Goal: Ask a question

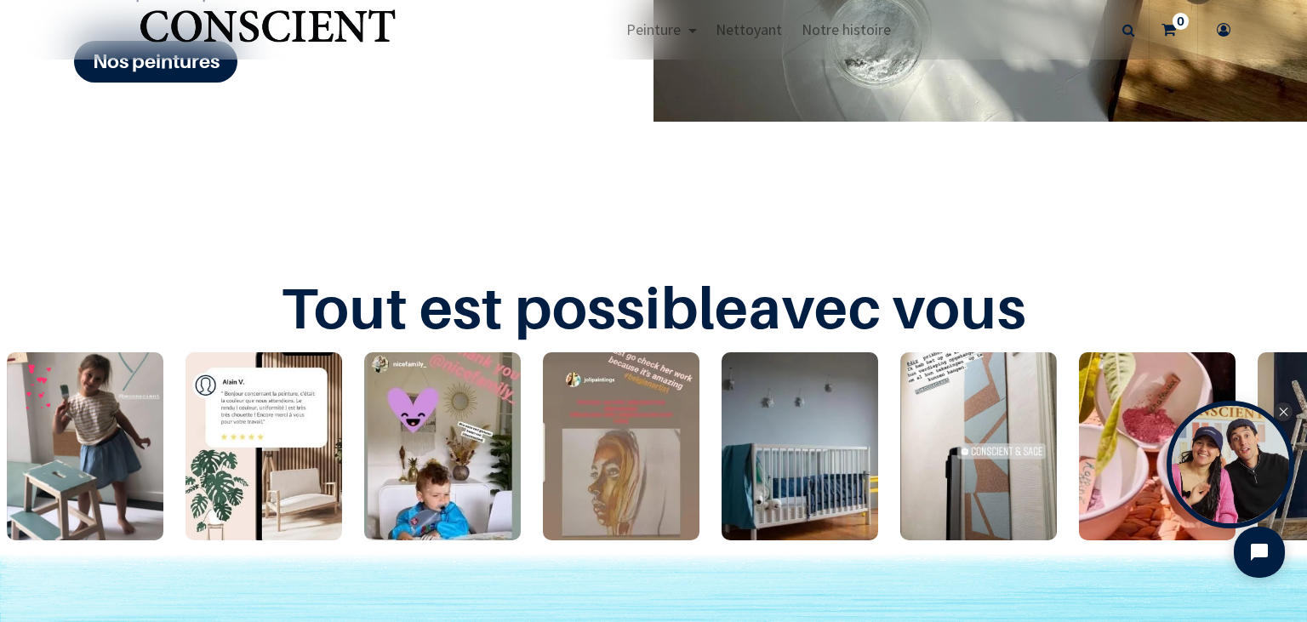
scroll to position [2451, 0]
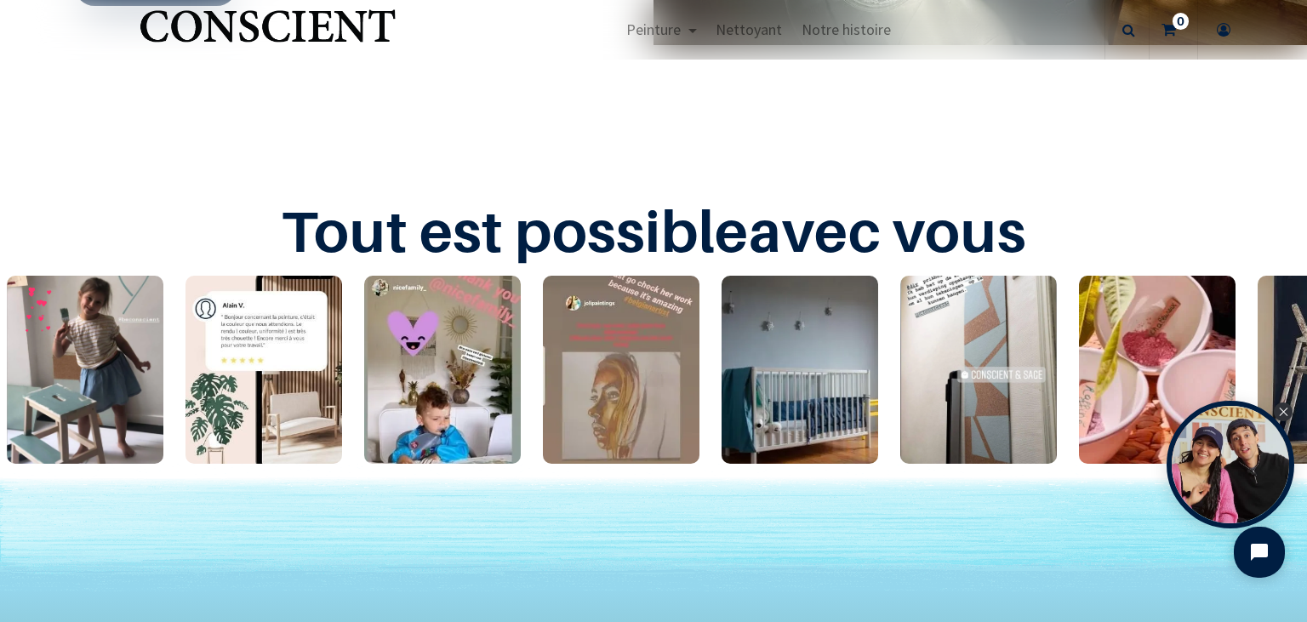
click at [91, 383] on img "1 / 24" at bounding box center [85, 370] width 157 height 188
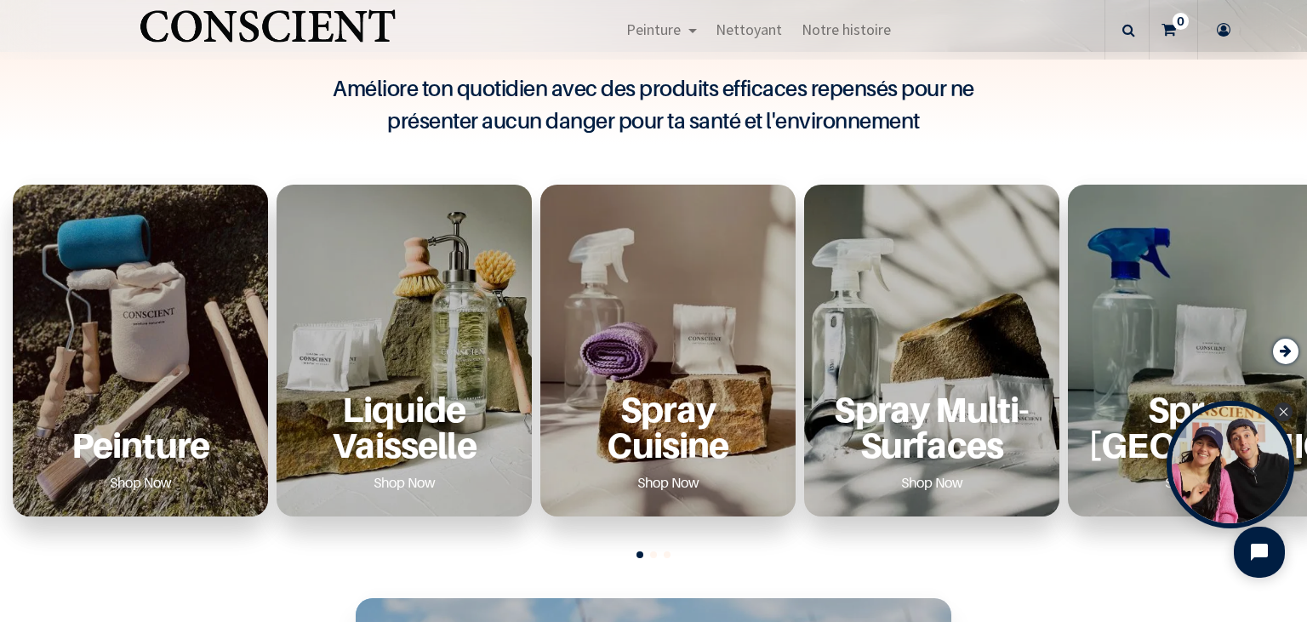
scroll to position [565, 0]
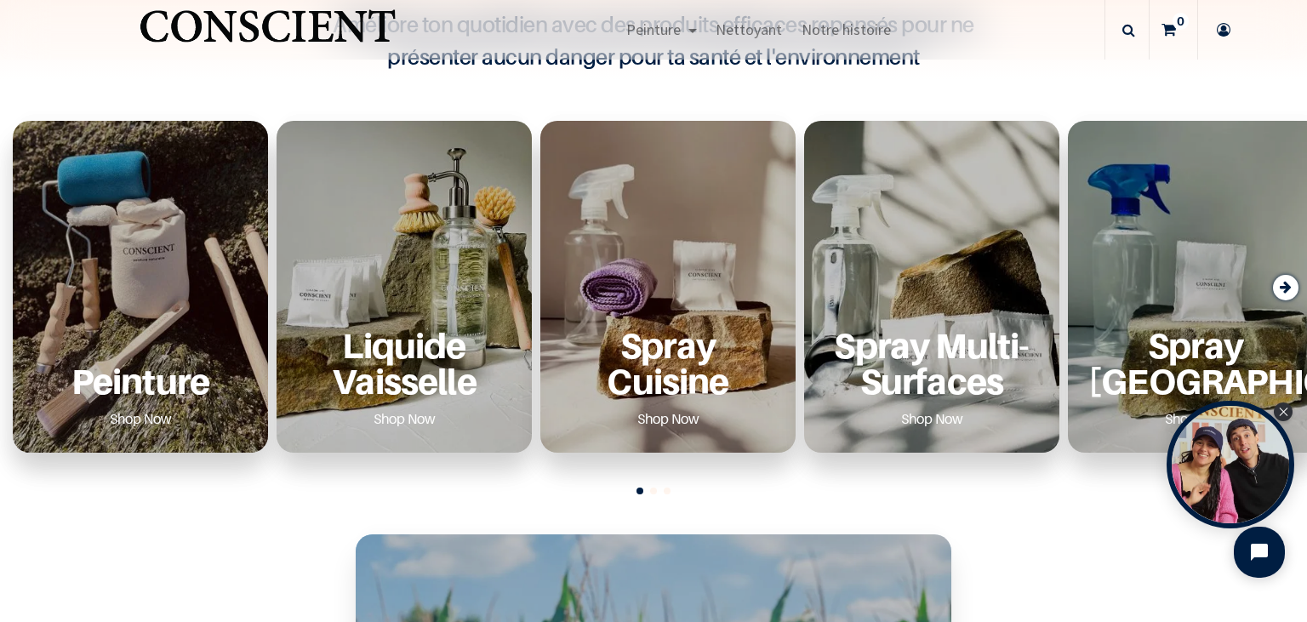
click at [140, 419] on link "Shop Now" at bounding box center [140, 418] width 103 height 27
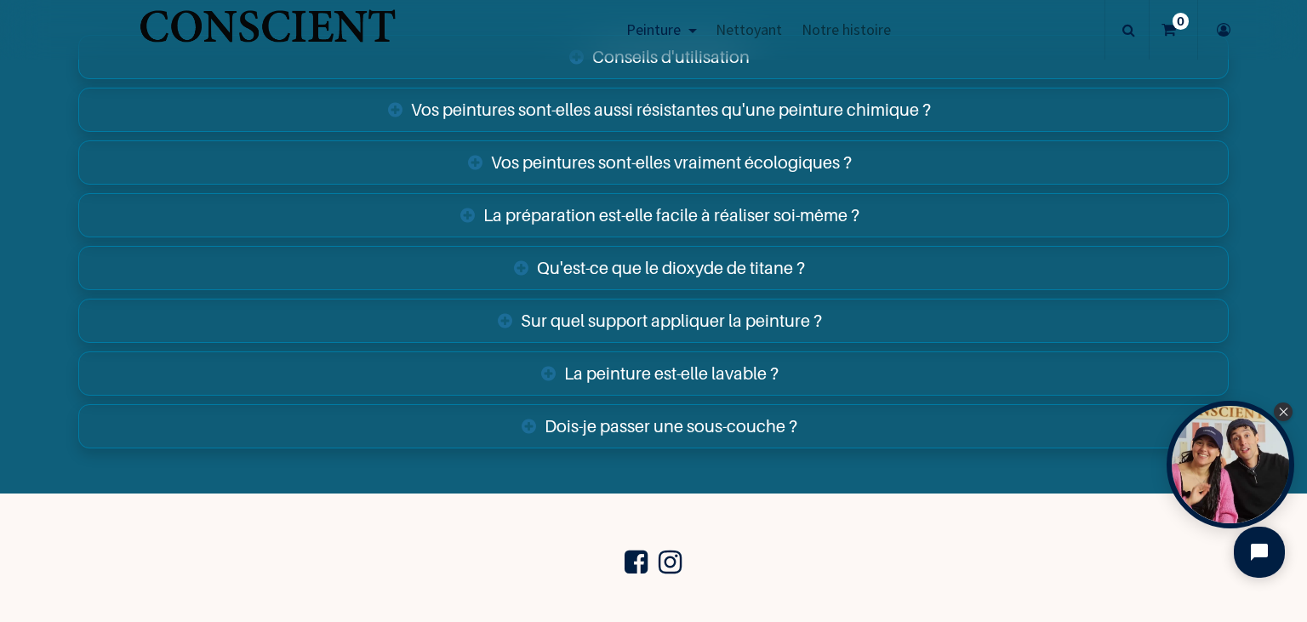
scroll to position [6080, 0]
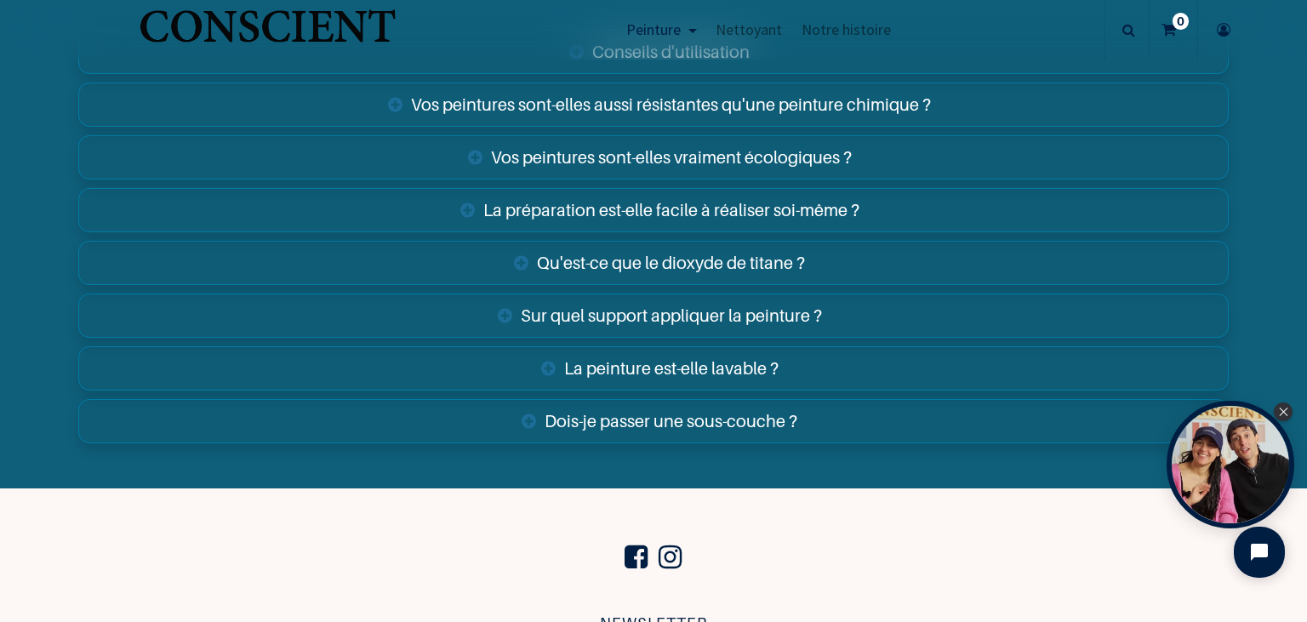
click at [701, 424] on link "Dois-je passer une sous-couche ?" at bounding box center [653, 421] width 1151 height 44
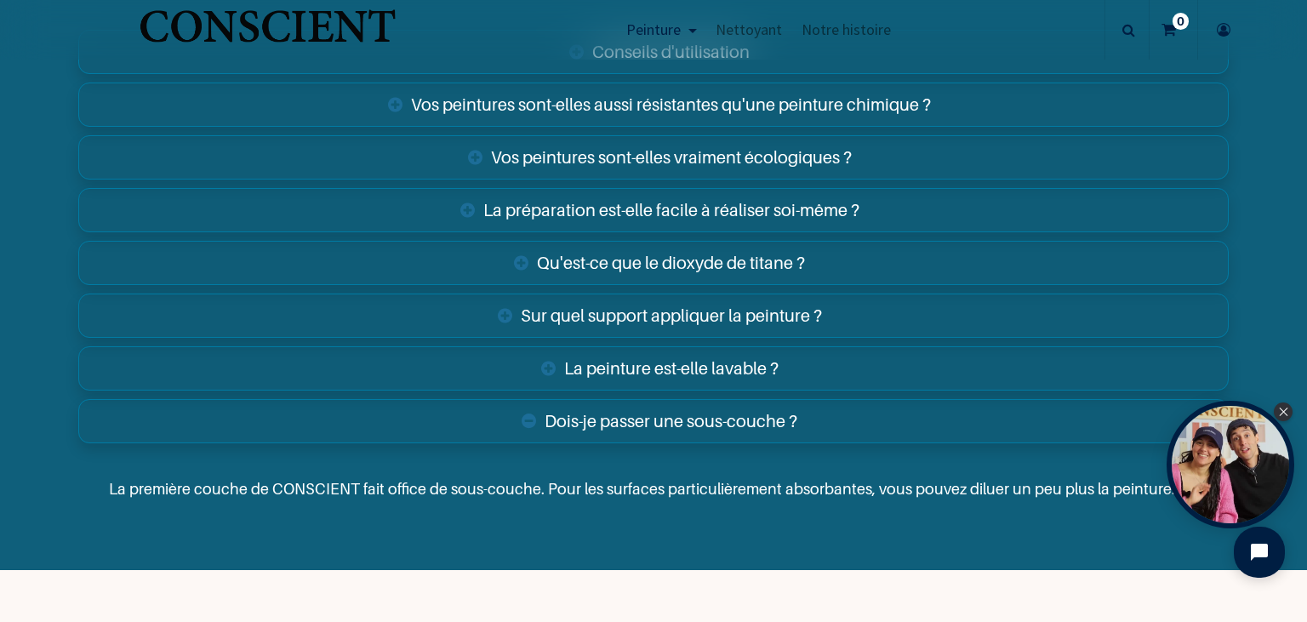
click at [708, 362] on link "La peinture est-elle lavable ?" at bounding box center [653, 368] width 1151 height 44
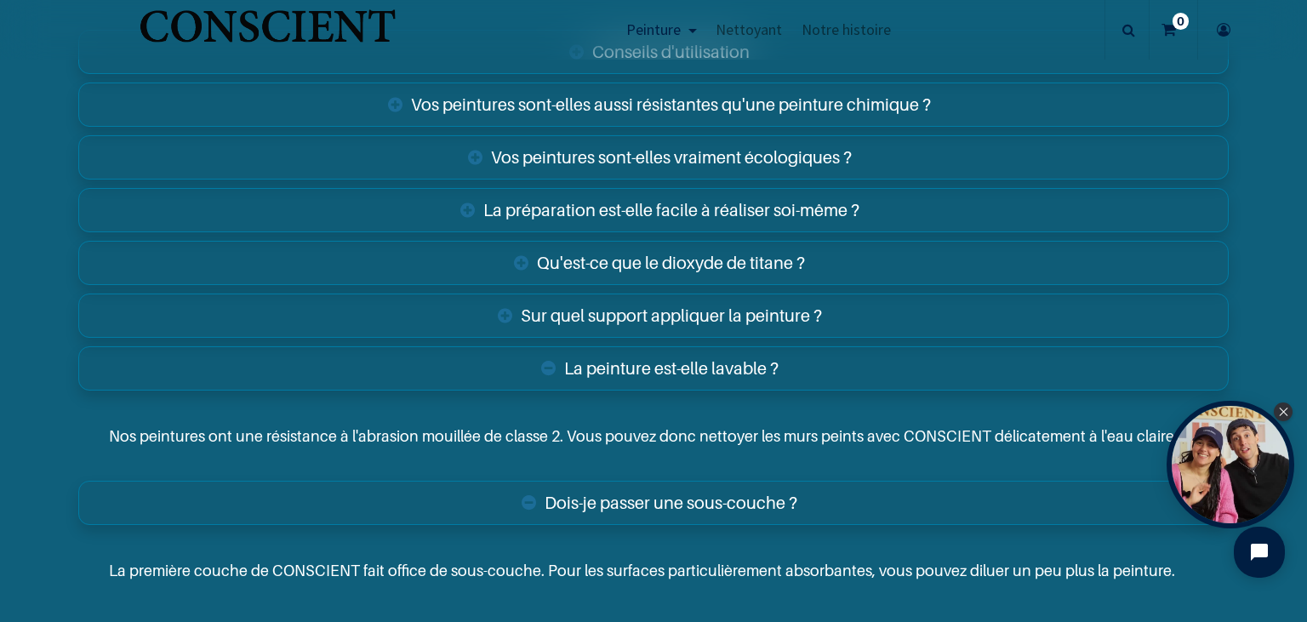
click at [730, 310] on link "Sur quel support appliquer la peinture ?" at bounding box center [653, 316] width 1151 height 44
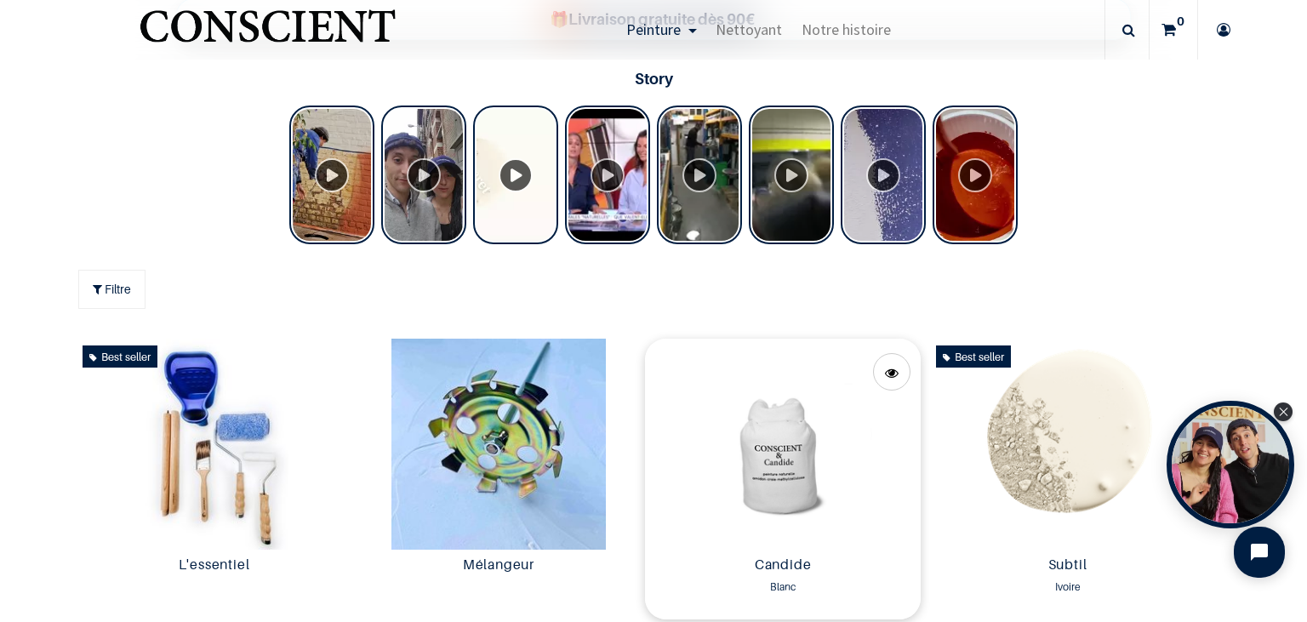
scroll to position [687, 0]
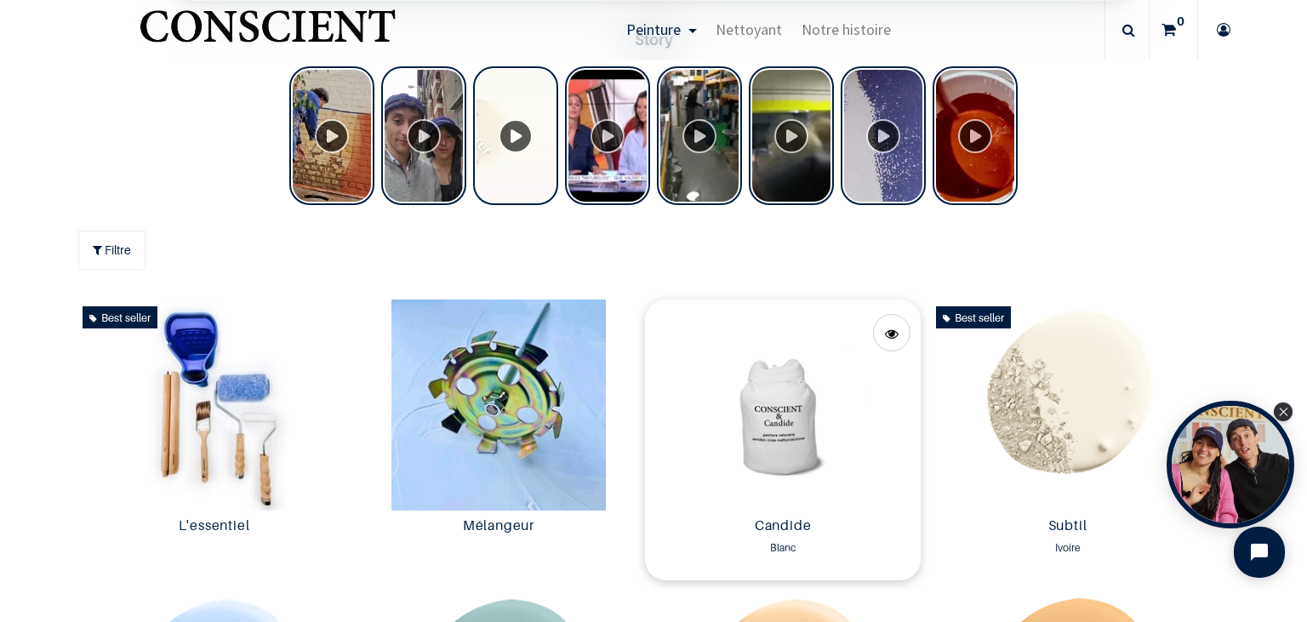
click at [798, 417] on img at bounding box center [783, 405] width 276 height 211
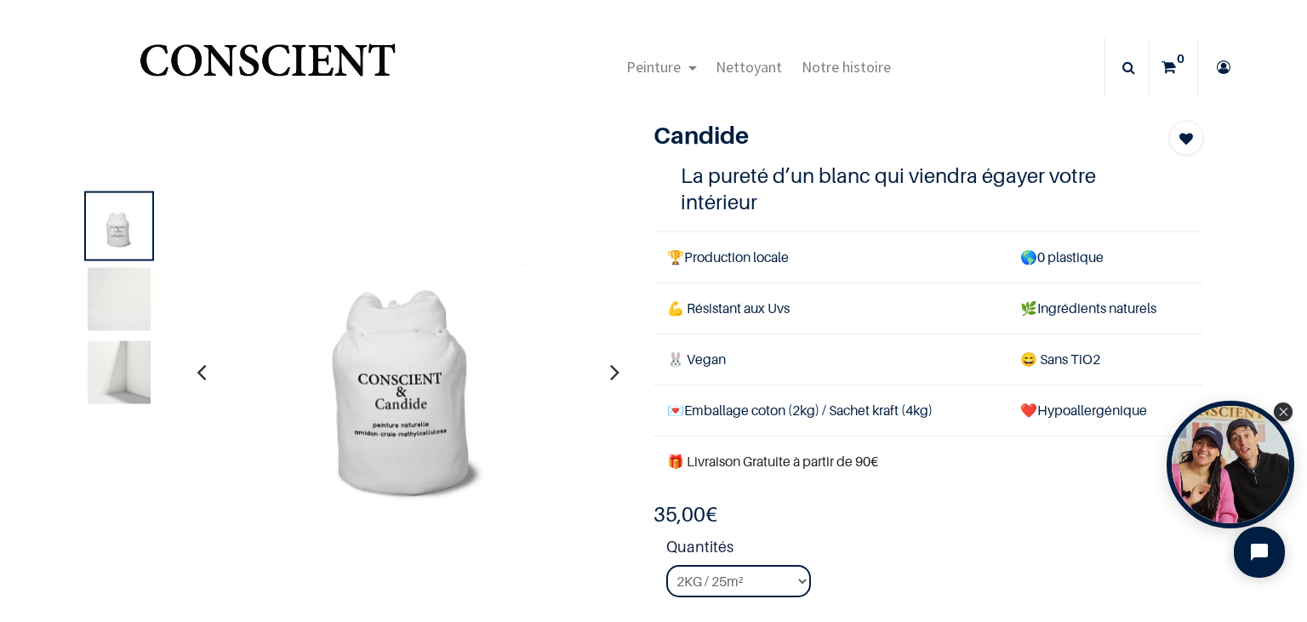
scroll to position [98, 0]
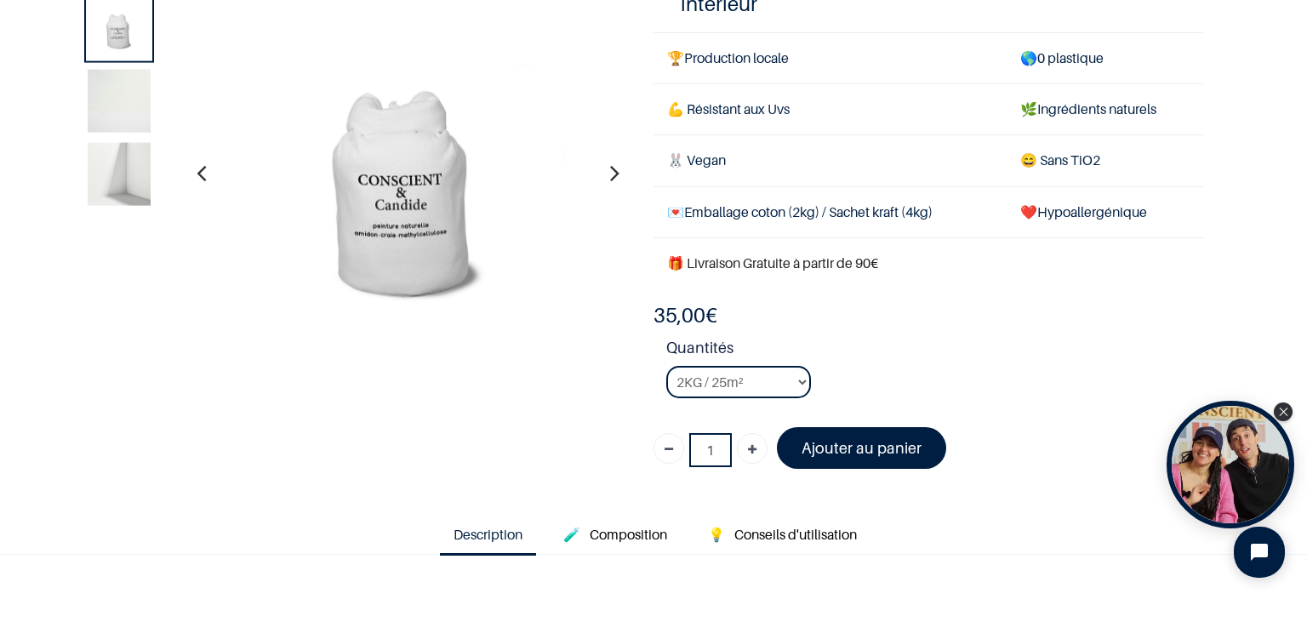
scroll to position [196, 0]
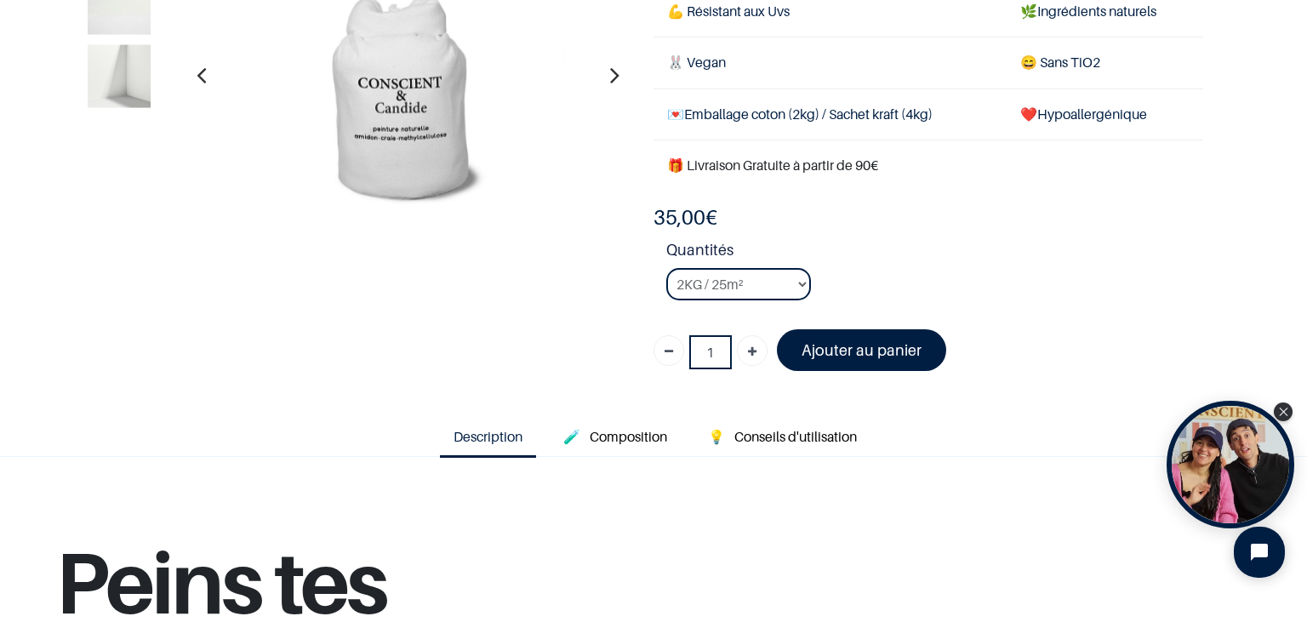
scroll to position [98, 0]
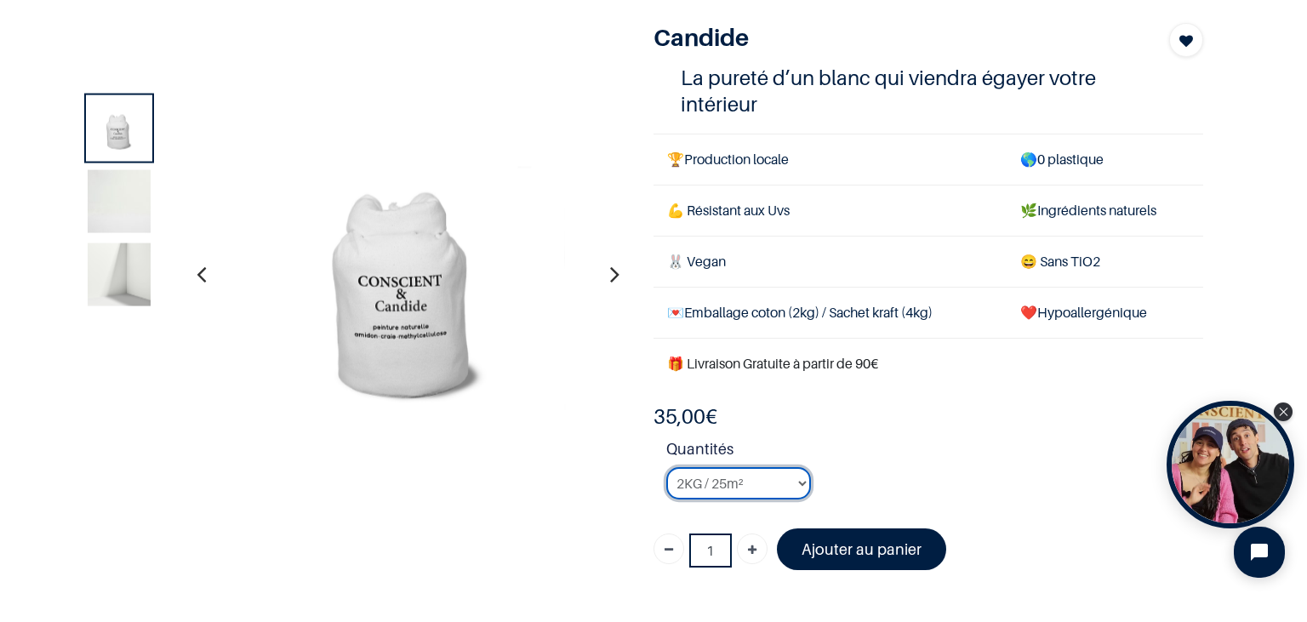
click at [666, 467] on select "2KG / 25m² 4KG / 50m² 8KG / 100m² Testeur" at bounding box center [738, 483] width 145 height 32
select select "50"
click option "Testeur" at bounding box center [0, 0] width 0 height 0
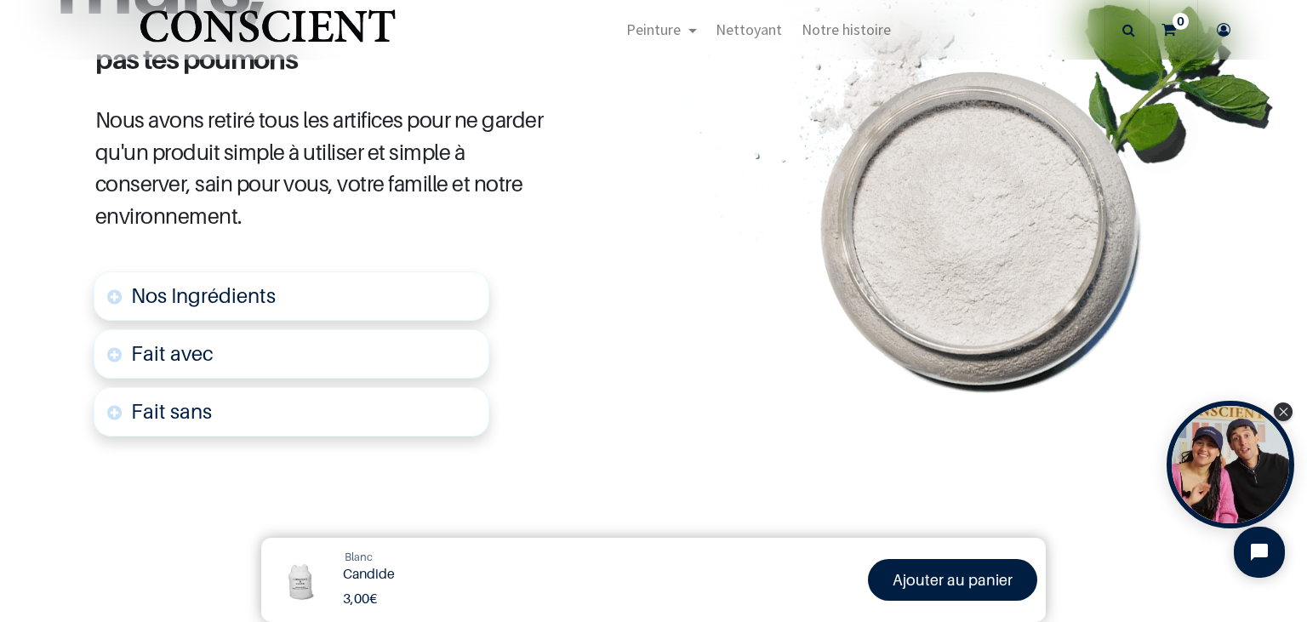
scroll to position [882, 0]
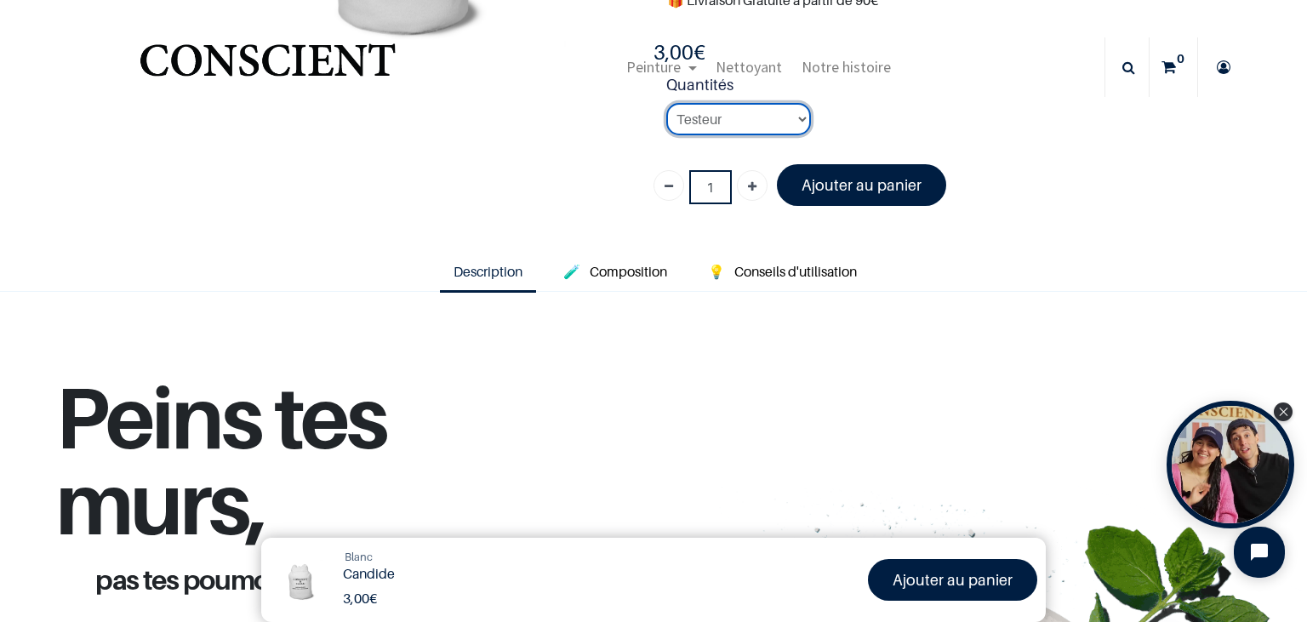
scroll to position [196, 0]
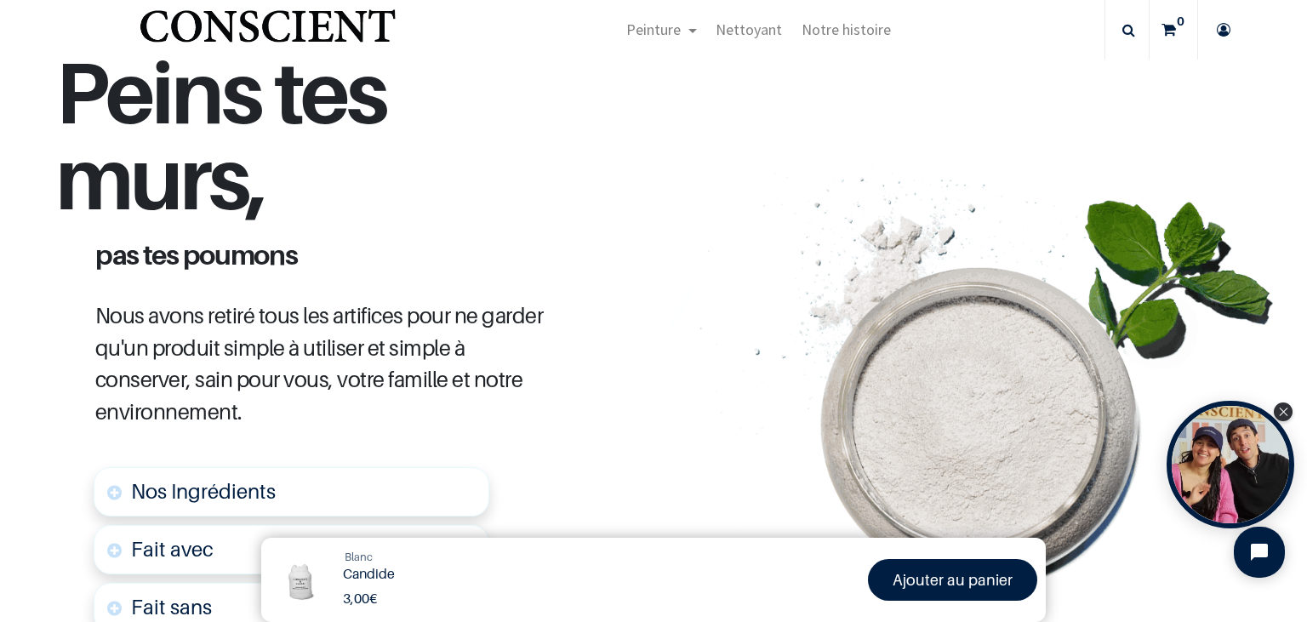
scroll to position [294, 0]
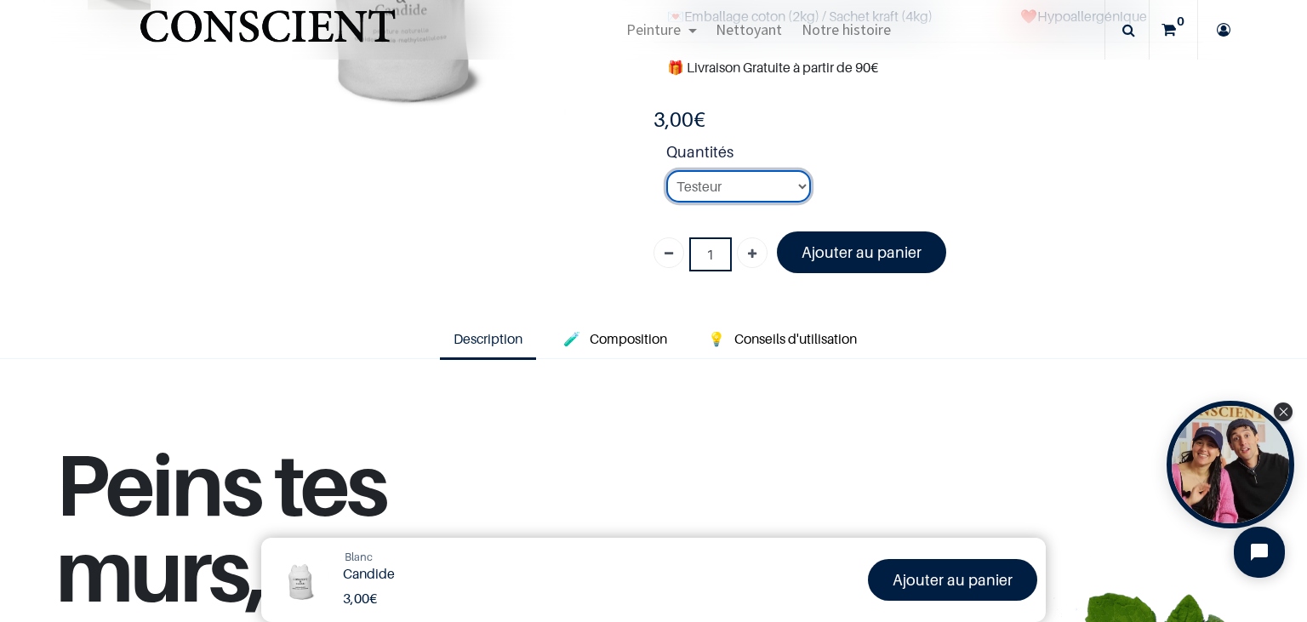
scroll to position [116, 0]
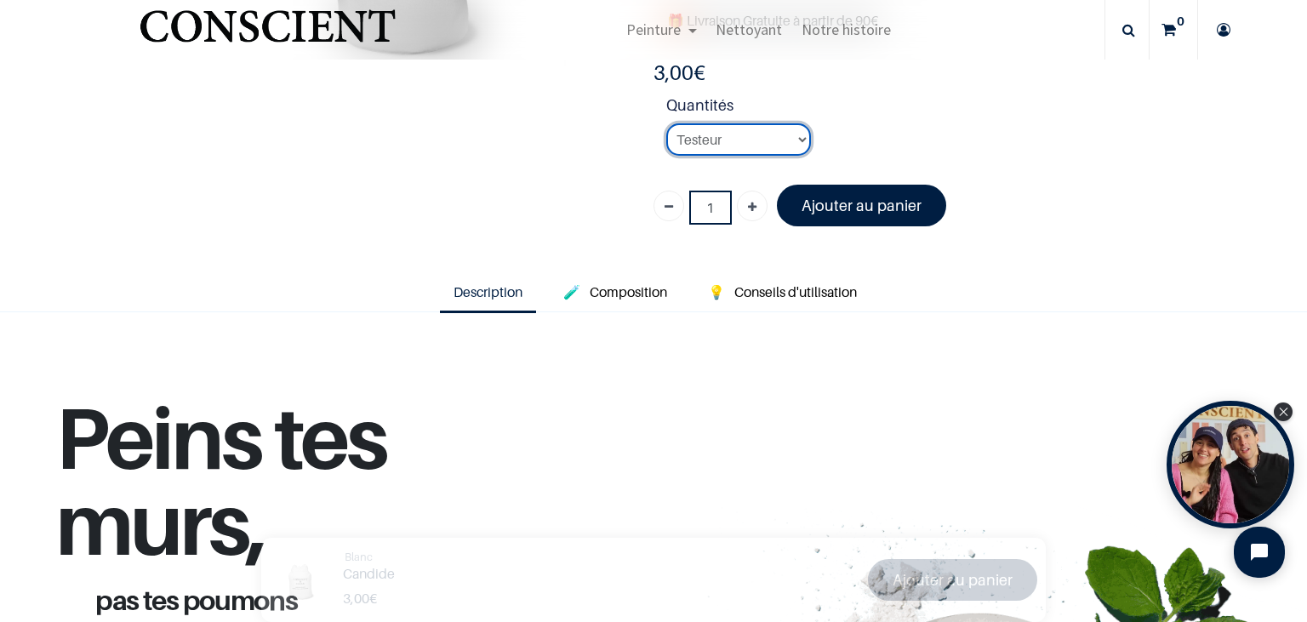
scroll to position [392, 0]
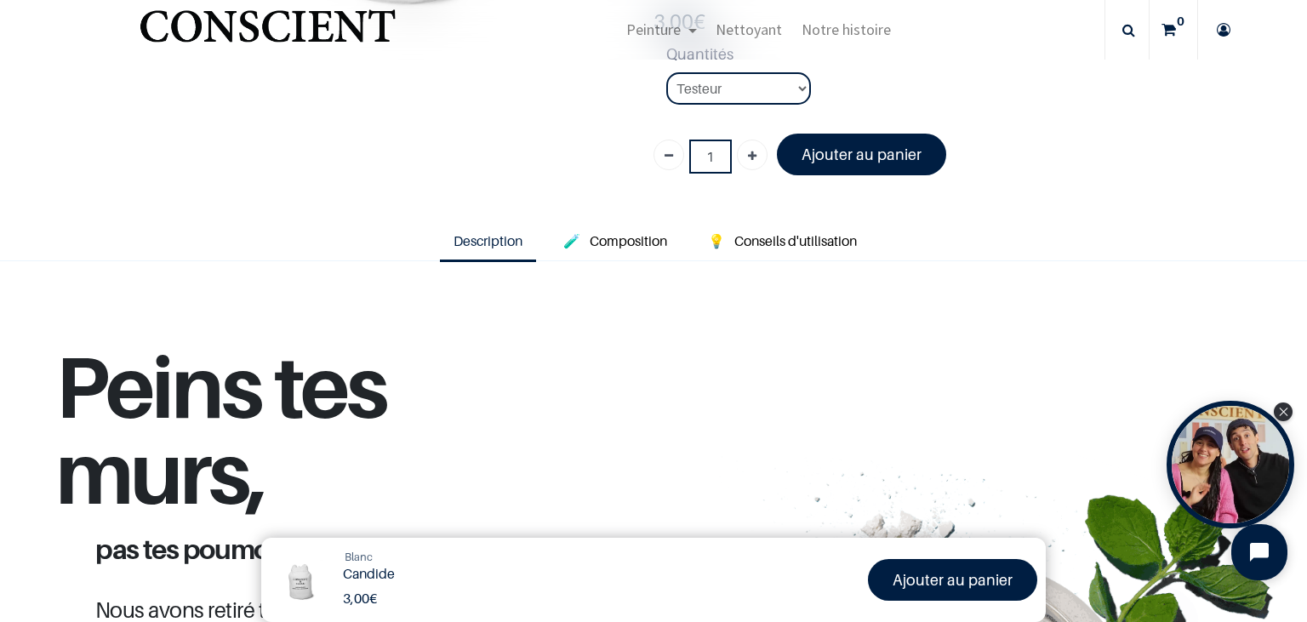
click at [1254, 546] on icon "Open chat widget" at bounding box center [1259, 552] width 19 height 19
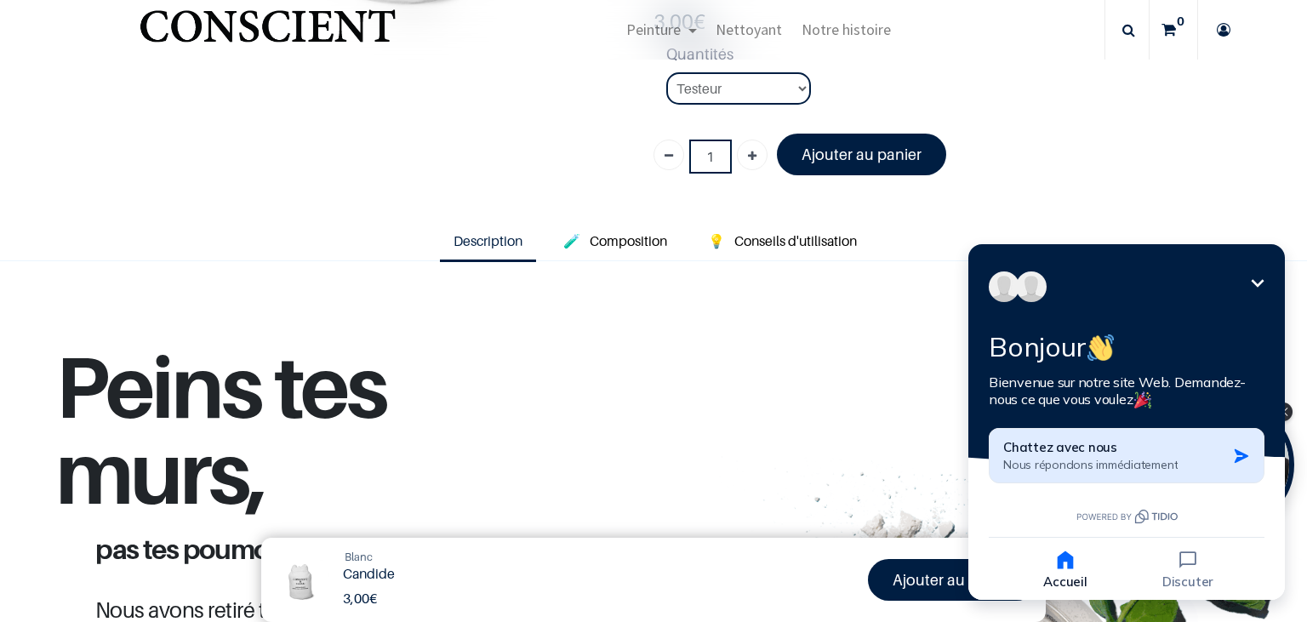
click at [1124, 466] on span "Nous répondons immédiatement" at bounding box center [1091, 464] width 174 height 15
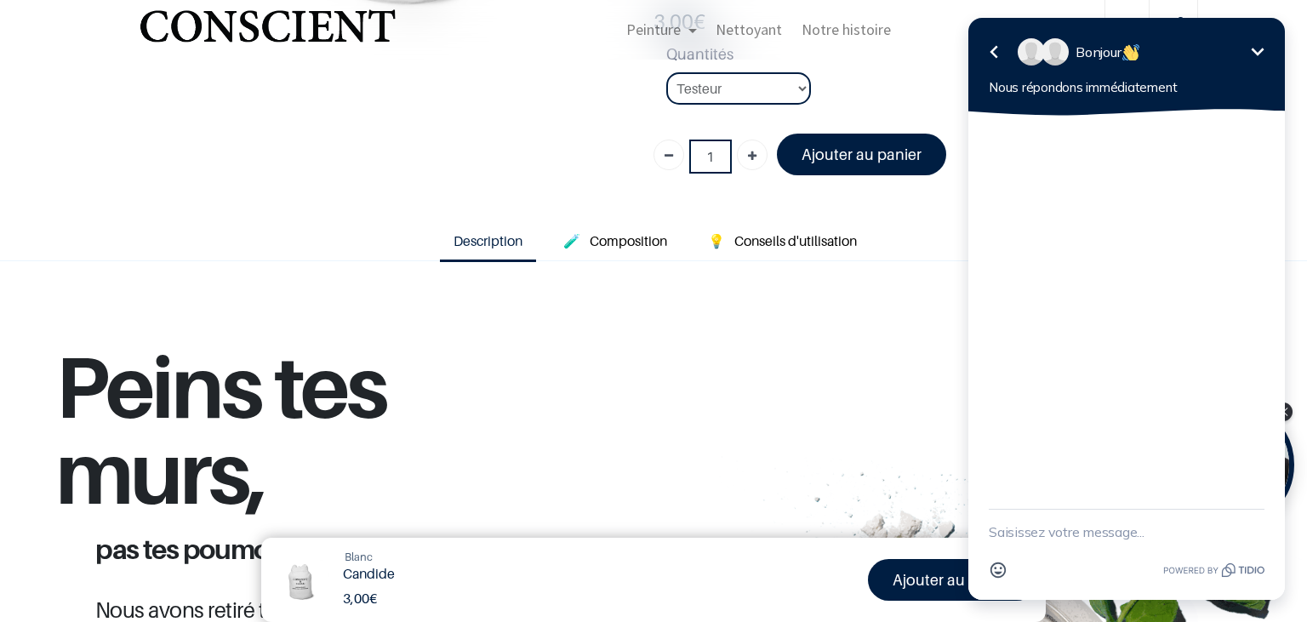
click at [1067, 532] on textarea "New message" at bounding box center [1127, 532] width 276 height 44
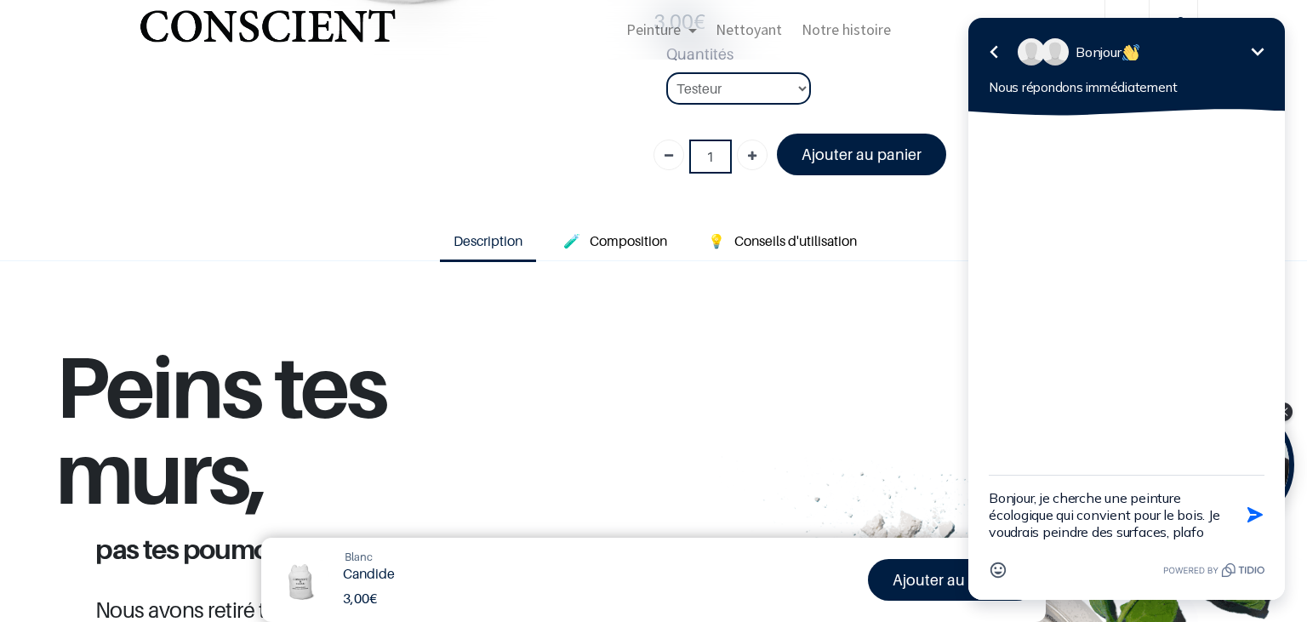
scroll to position [3, 0]
click at [1088, 546] on textarea "Bonjour, je cherche une peinture écologique qui convient pour le bois. Je voudr…" at bounding box center [1105, 515] width 233 height 78
click at [1192, 546] on textarea "Bonjour, je cherche une peinture écologique qui convient pour le bois. Je voudr…" at bounding box center [1105, 515] width 233 height 78
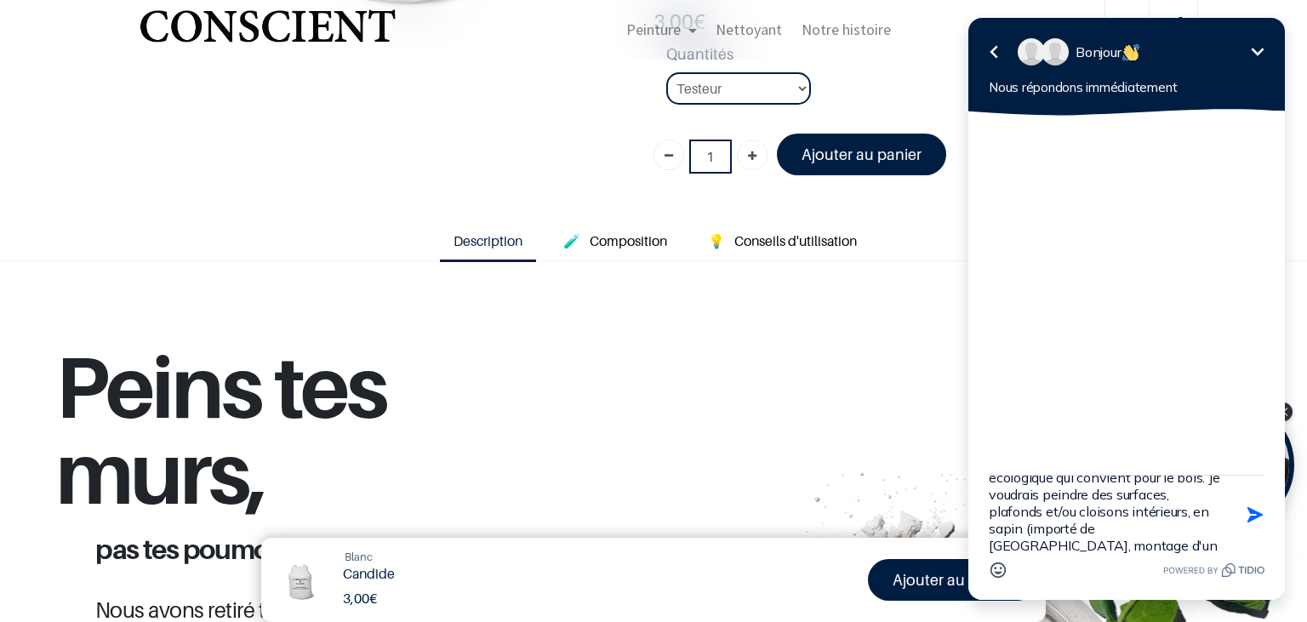
click at [1016, 548] on textarea "Bonjour, je cherche une peinture écologique qui convient pour le bois. Je voudr…" at bounding box center [1105, 515] width 233 height 78
click at [1193, 535] on textarea "Bonjour, je cherche une peinture écologique qui convient pour le bois. Je voudr…" at bounding box center [1105, 515] width 233 height 78
click at [1204, 533] on textarea "Bonjour, je cherche une peinture écologique qui convient pour le bois. Je voudr…" at bounding box center [1105, 515] width 233 height 78
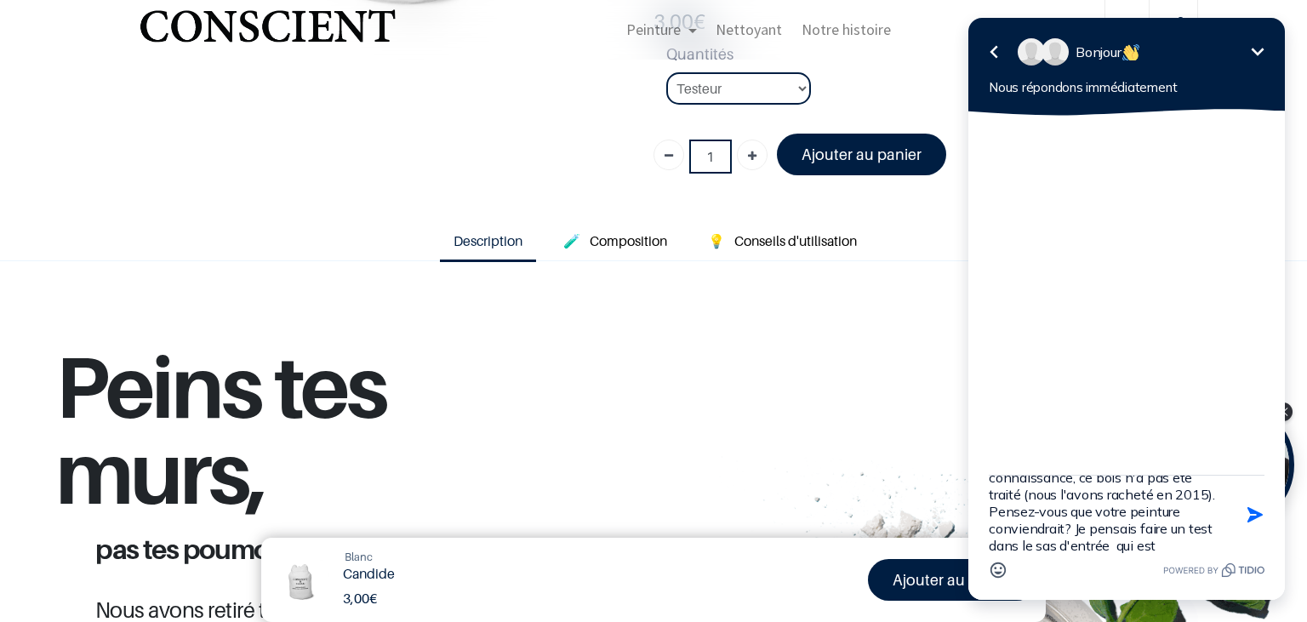
click at [1118, 529] on textarea "Bonjour, je cherche une peinture écologique qui convient pour le bois. Je voudr…" at bounding box center [1105, 515] width 233 height 78
drag, startPoint x: 990, startPoint y: 546, endPoint x: 1157, endPoint y: 544, distance: 166.8
click at [1157, 544] on textarea "Bonjour, je cherche une peinture écologique qui convient pour le bois. Je voudr…" at bounding box center [1105, 515] width 233 height 78
type textarea "Bonjour, je cherche une peinture écologique qui convient pour le bois. Je voudr…"
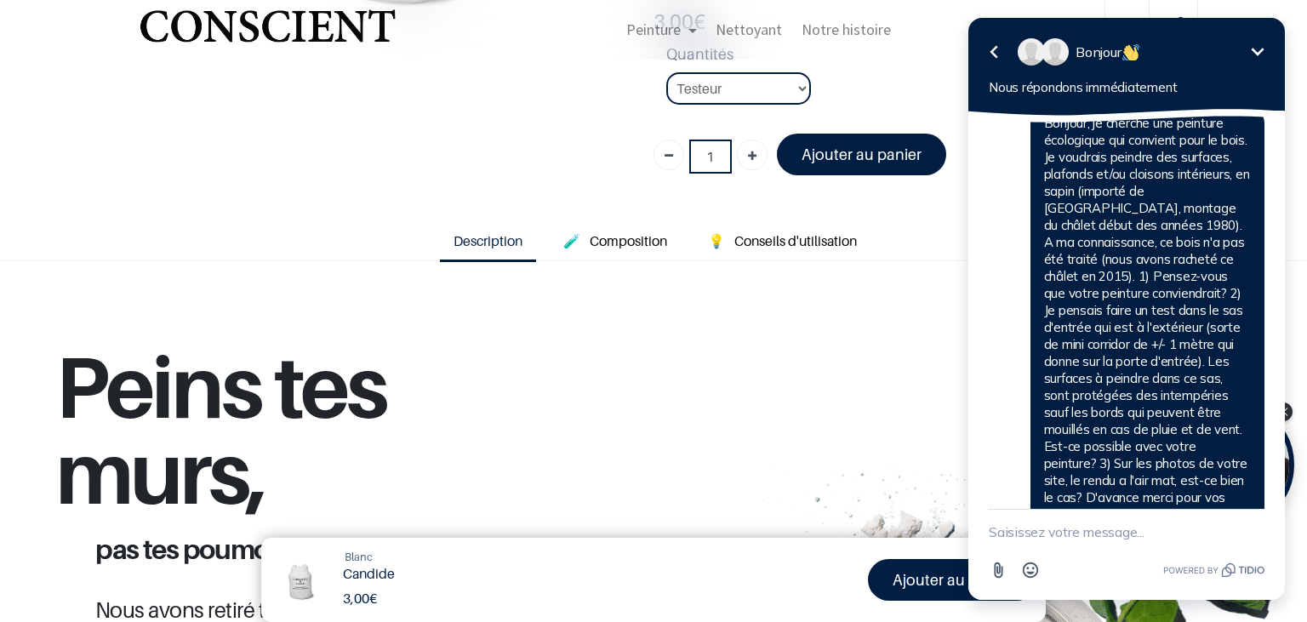
scroll to position [0, 0]
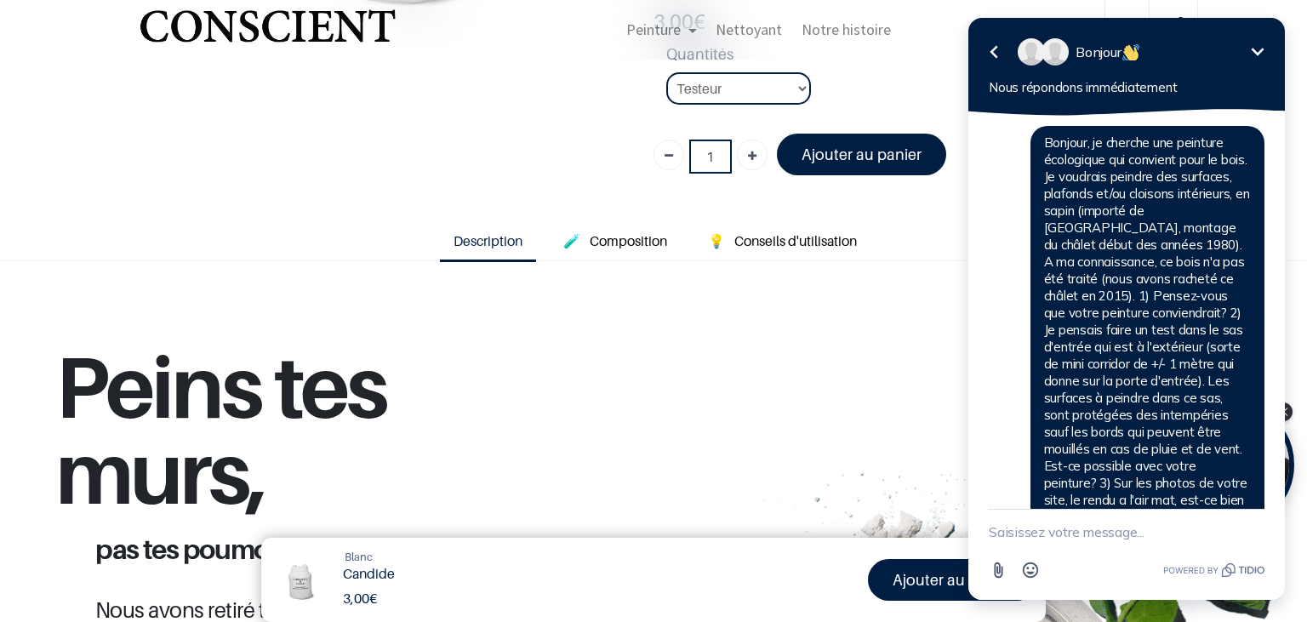
click at [1207, 214] on div "Bonjour, je cherche une peinture écologique qui convient pour le bois. Je voudr…" at bounding box center [1148, 347] width 234 height 443
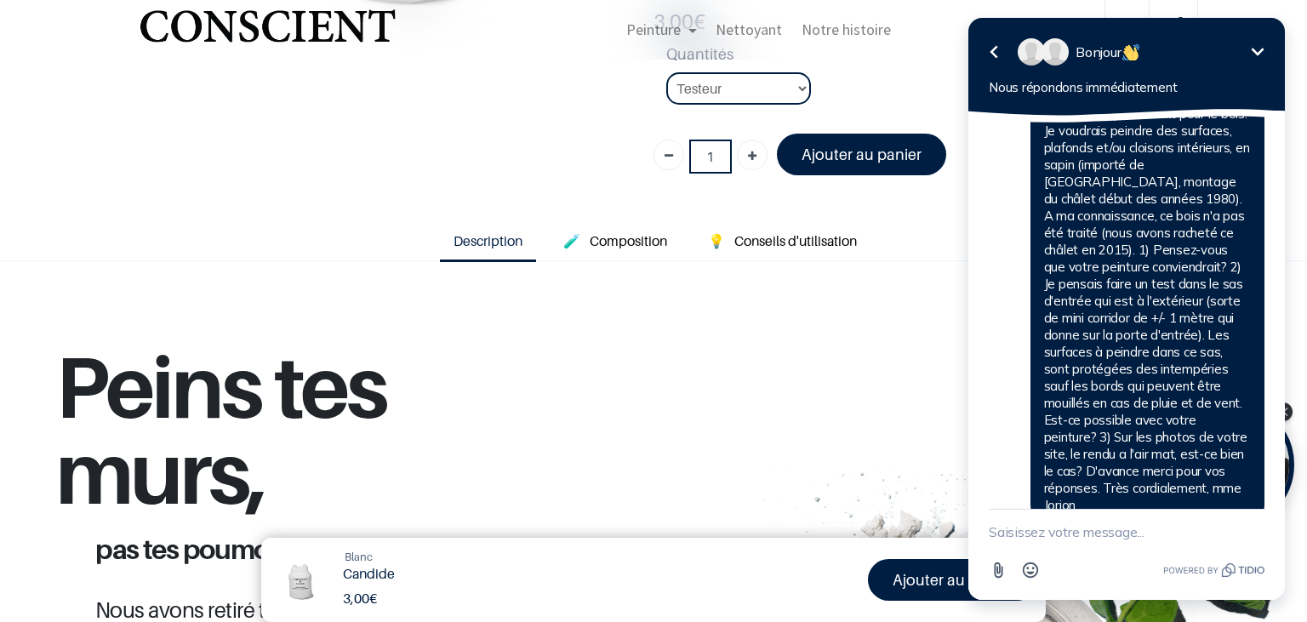
scroll to position [88, 0]
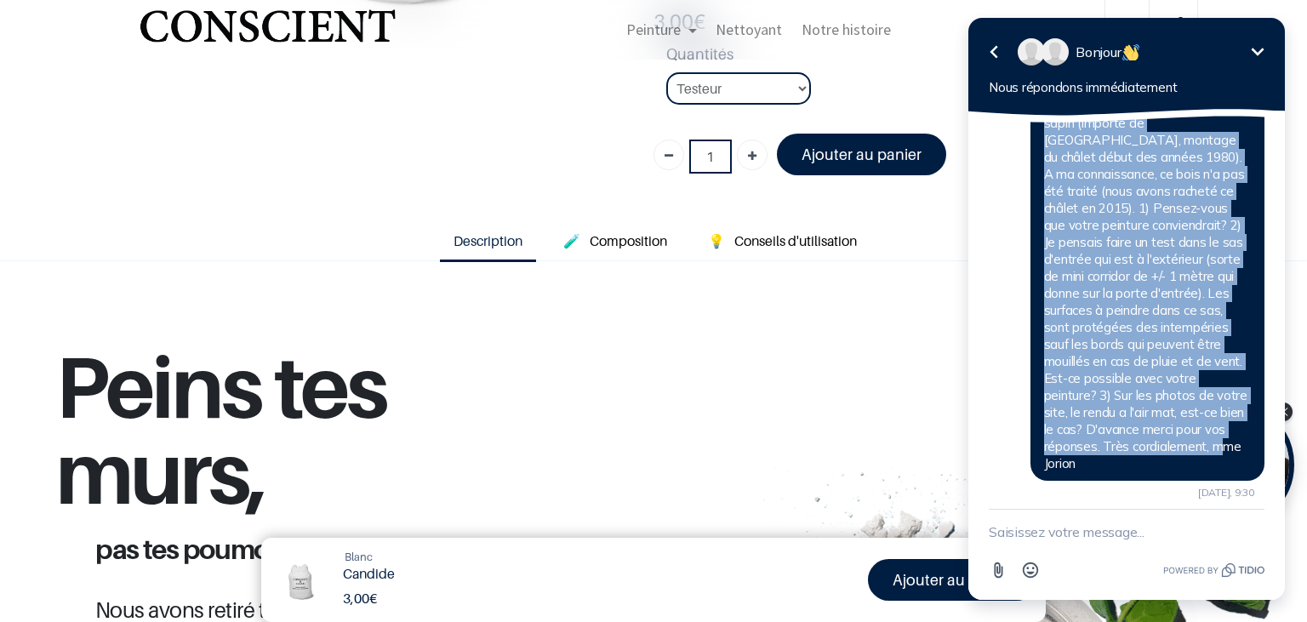
drag, startPoint x: 1045, startPoint y: 141, endPoint x: 1210, endPoint y: 448, distance: 348.1
click at [1210, 448] on div "Bonjour, je cherche une peinture écologique qui convient pour le bois. Je voudr…" at bounding box center [1148, 259] width 234 height 443
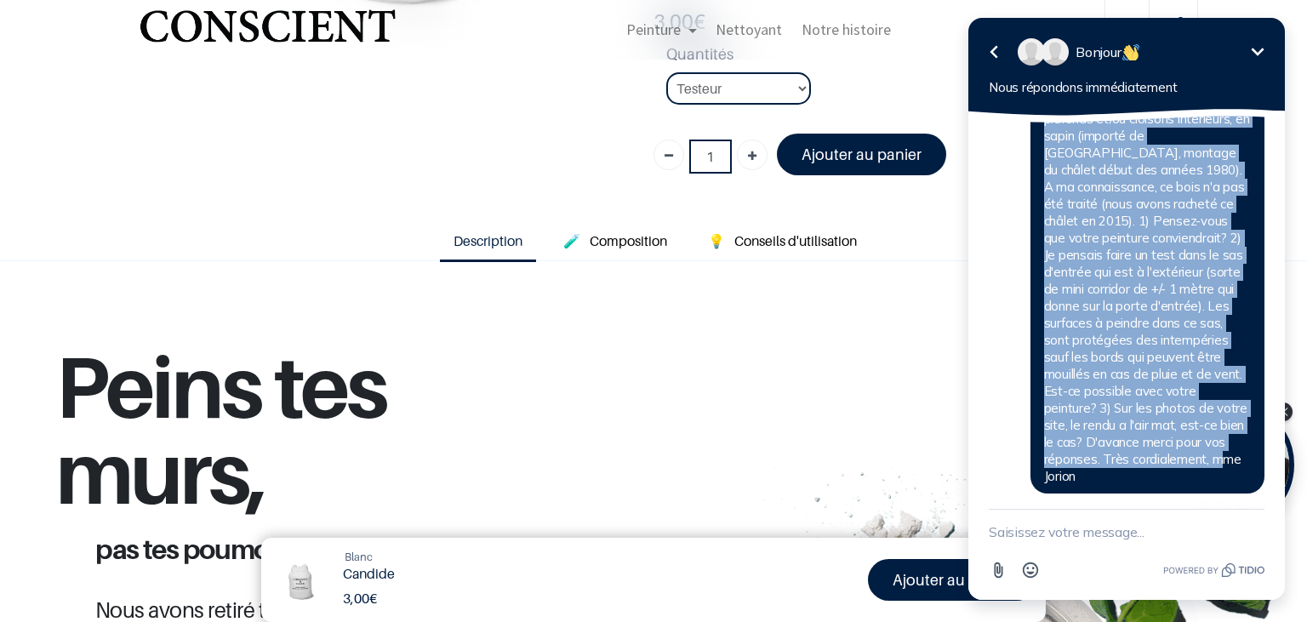
scroll to position [66, 0]
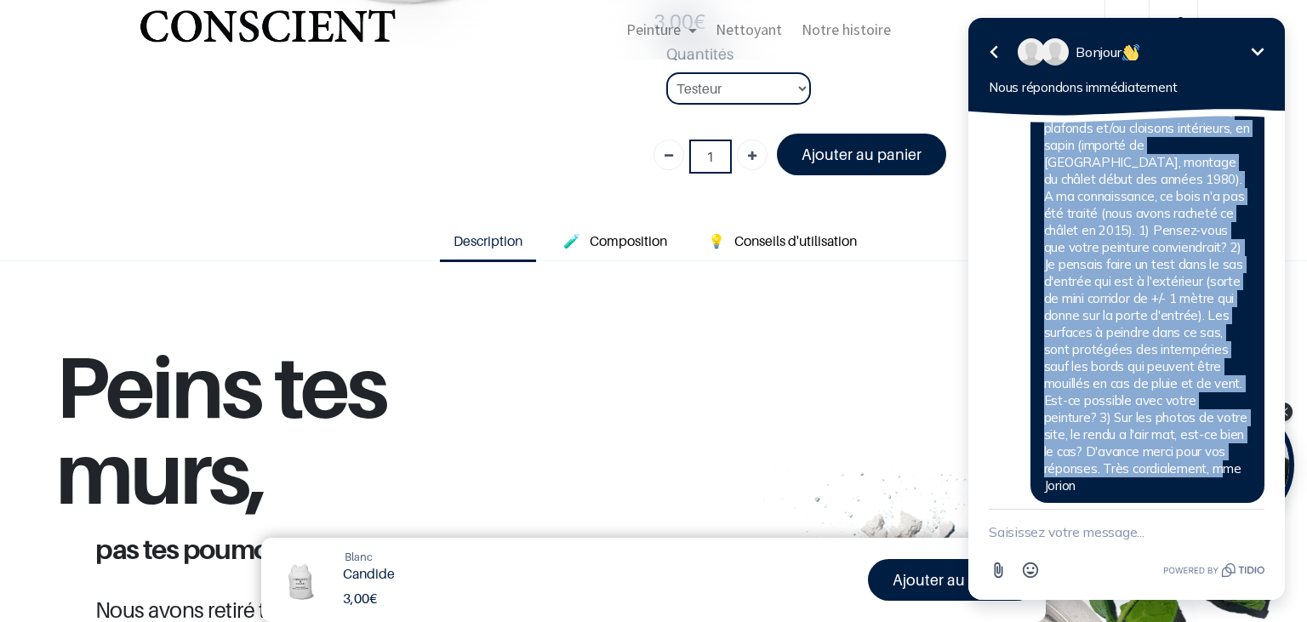
copy span "Bonjour, je cherche une peinture écologique qui convient pour le bois. Je voudr…"
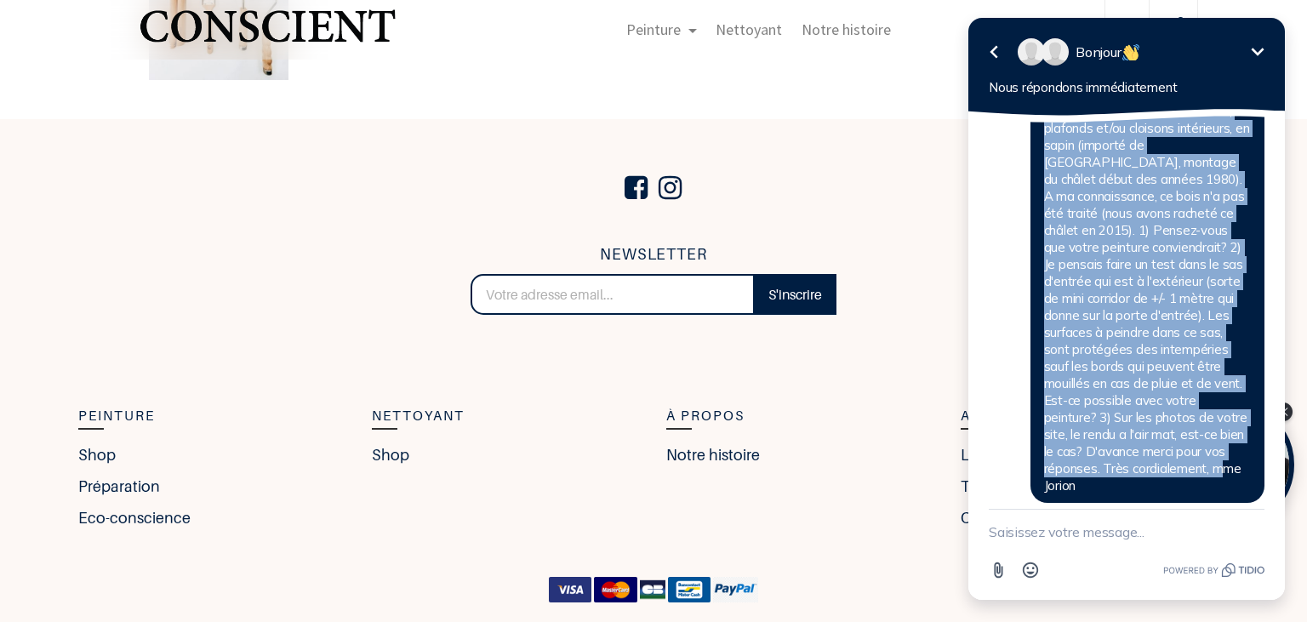
scroll to position [3596, 0]
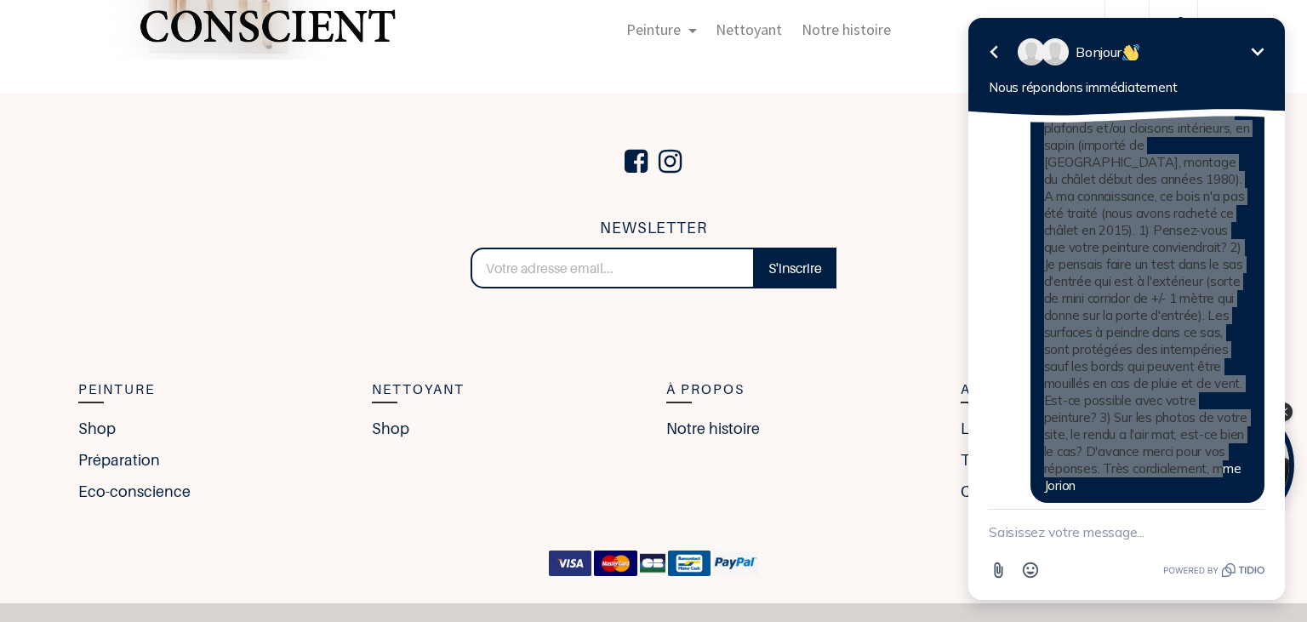
click at [752, 463] on div "à Propos Notre histoire" at bounding box center [801, 448] width 295 height 139
click at [763, 452] on div "à Propos Notre histoire" at bounding box center [801, 448] width 295 height 139
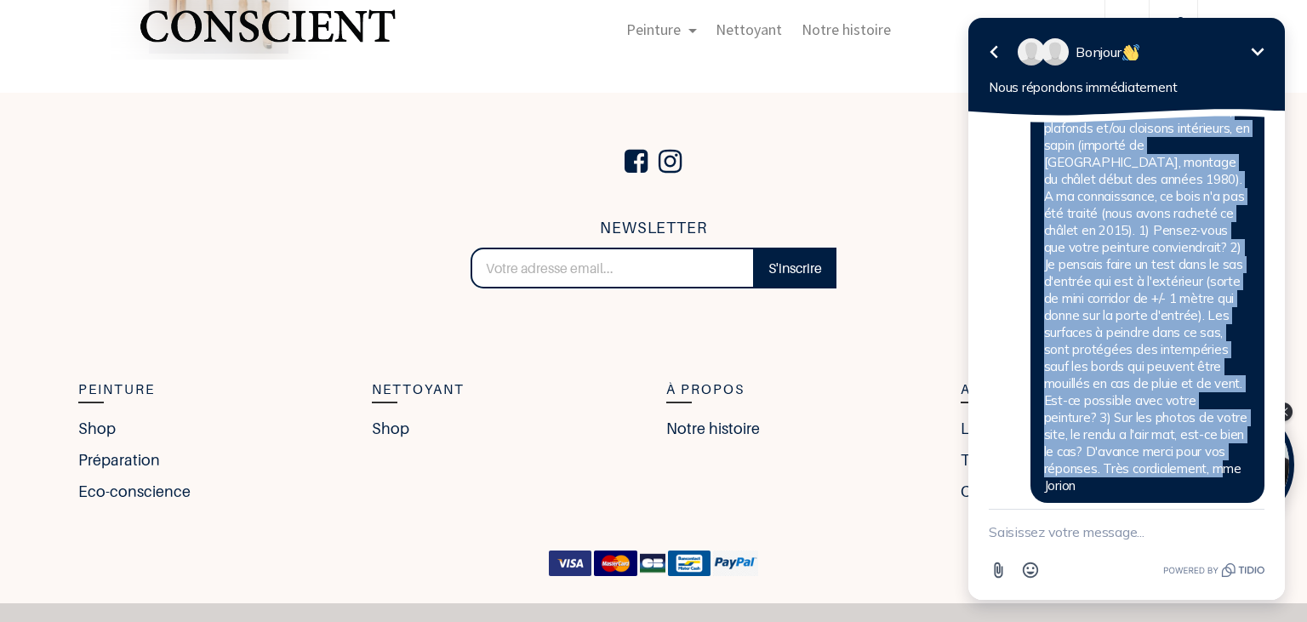
click at [1260, 50] on icon "Réduire" at bounding box center [1258, 52] width 20 height 20
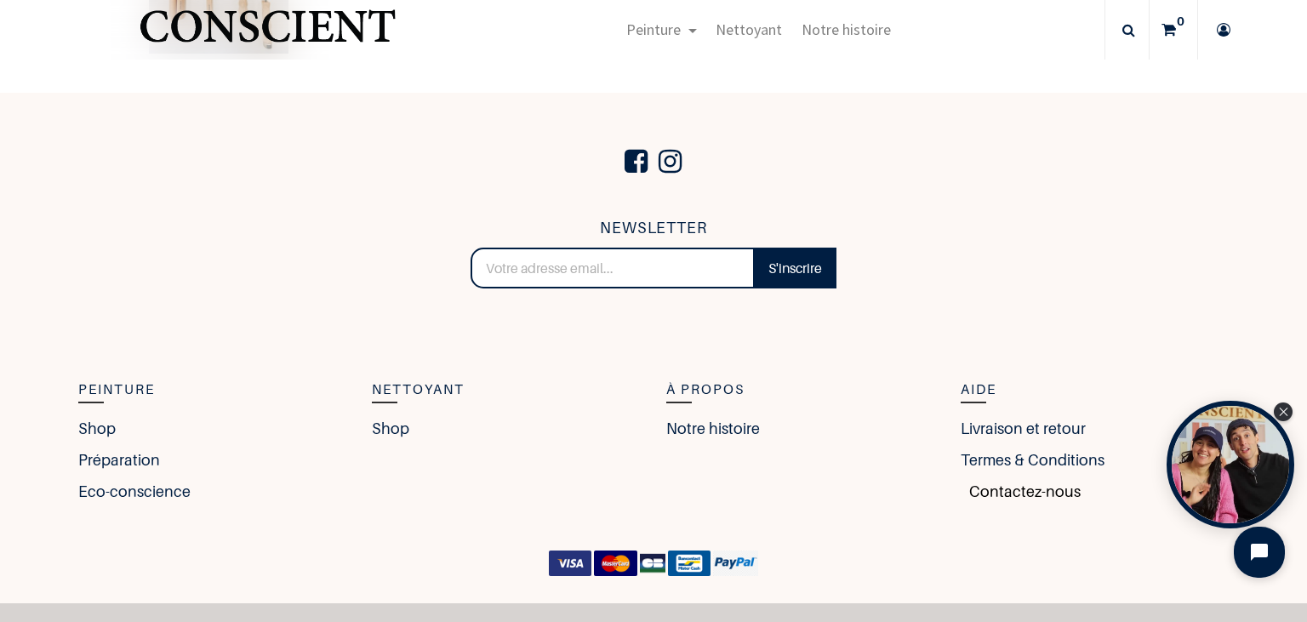
click at [1039, 480] on link "Contactez-nous" at bounding box center [1021, 491] width 120 height 23
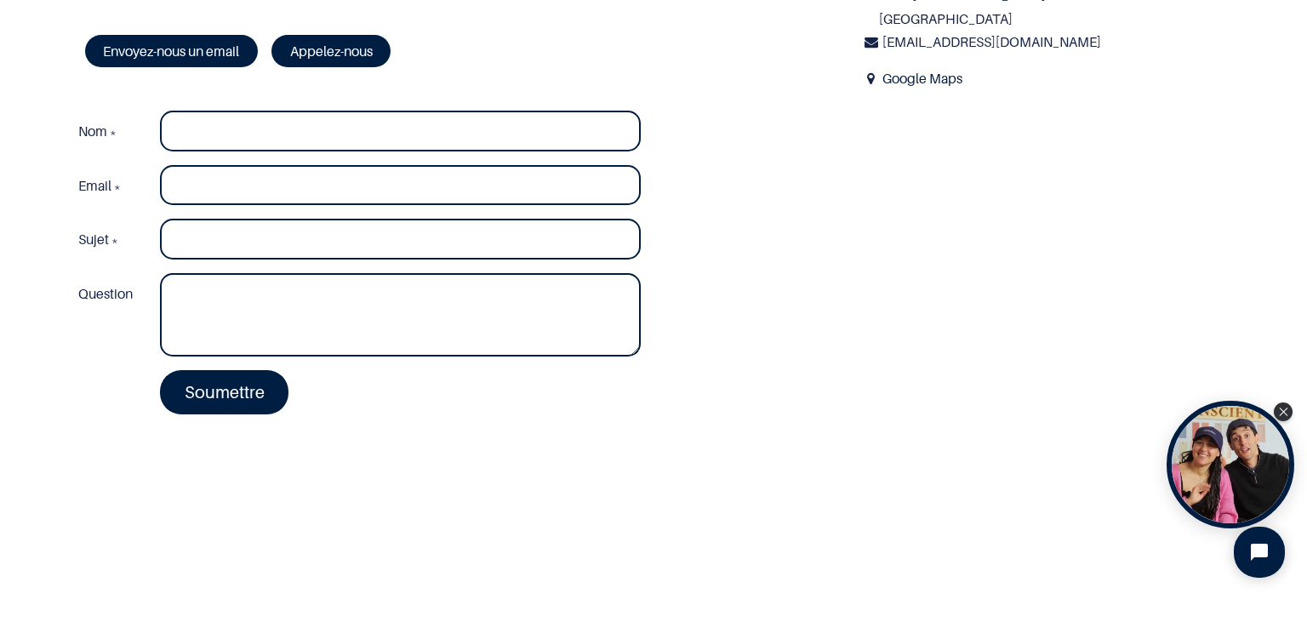
scroll to position [196, 0]
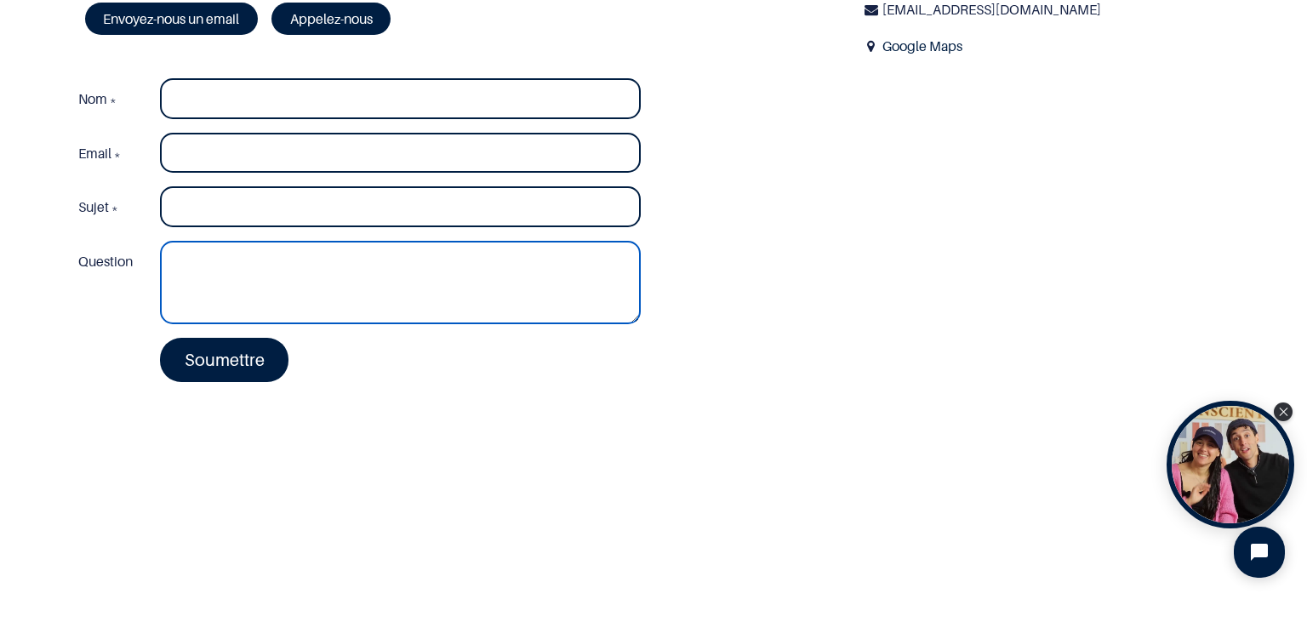
click at [249, 259] on textarea "Question" at bounding box center [400, 282] width 481 height 83
paste textarea "Bonjour, je cherche une peinture écologique qui convient pour le bois. Je voudr…"
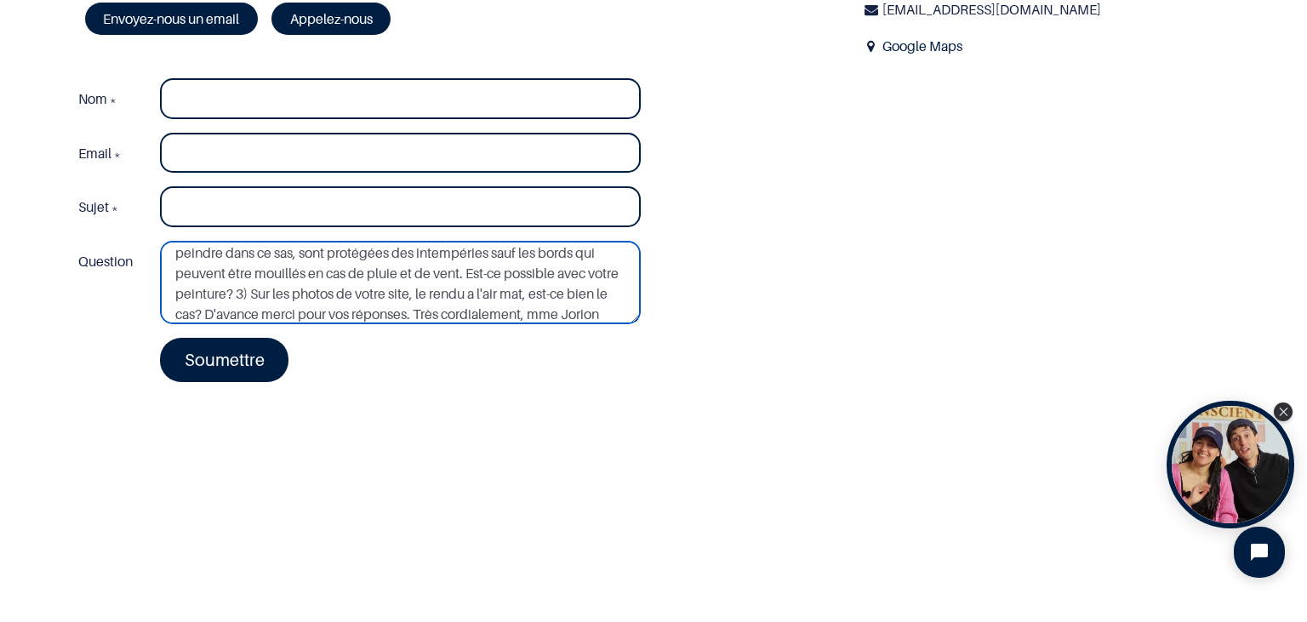
scroll to position [0, 0]
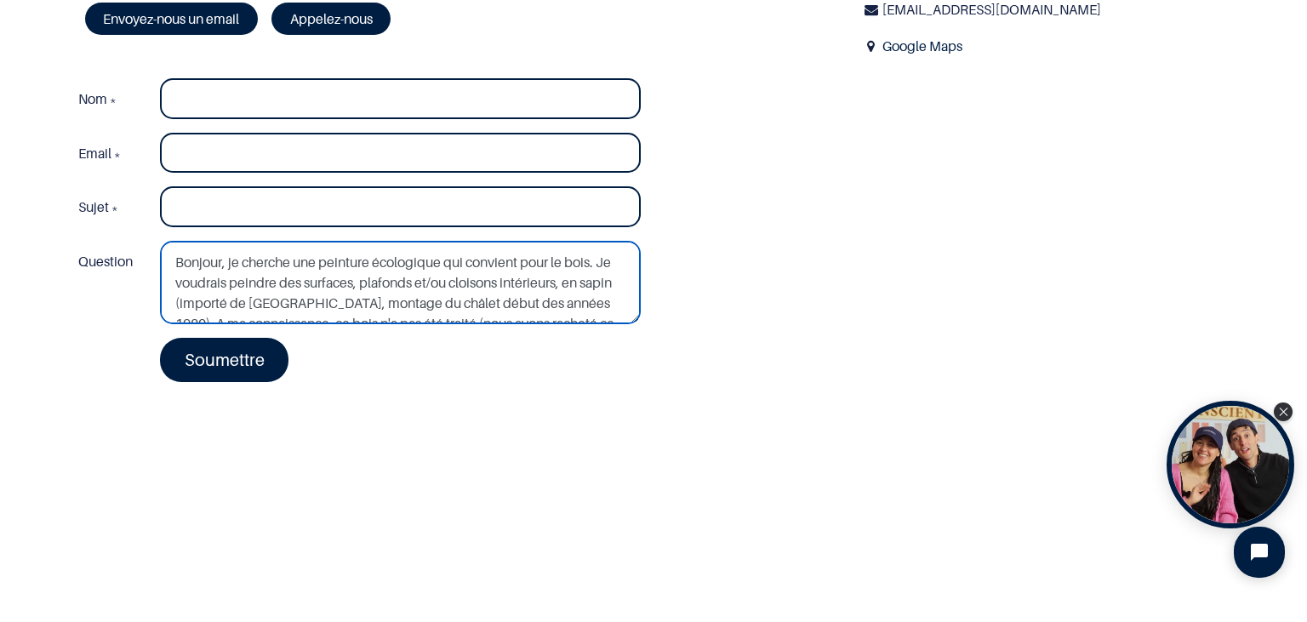
type textarea "Bonjour, je cherche une peinture écologique qui convient pour le bois. Je voudr…"
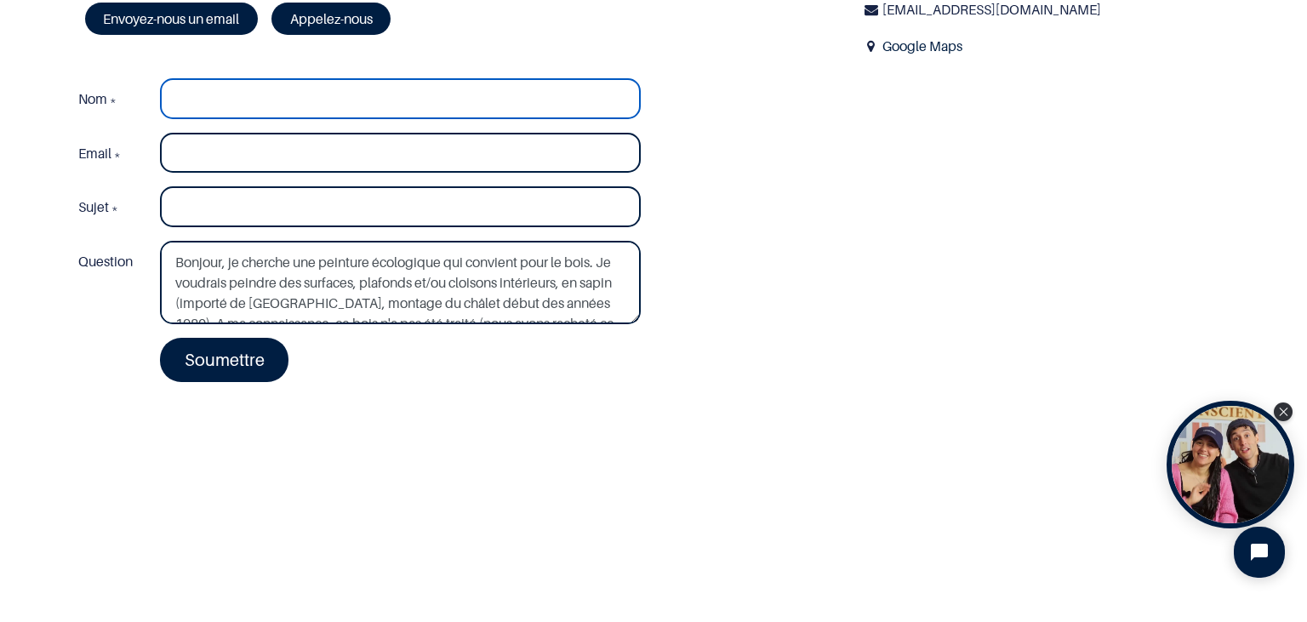
click at [214, 103] on input "Nom *" at bounding box center [400, 98] width 481 height 41
type input "[PERSON_NAME]"
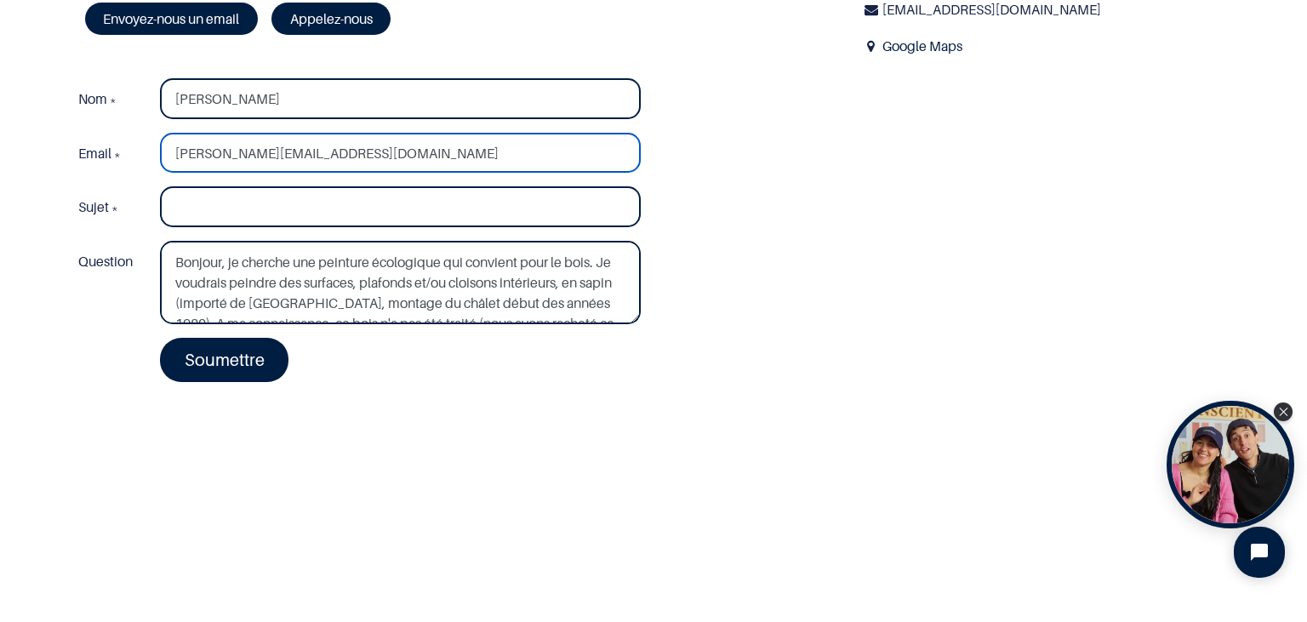
type input "[PERSON_NAME][EMAIL_ADDRESS][DOMAIN_NAME]"
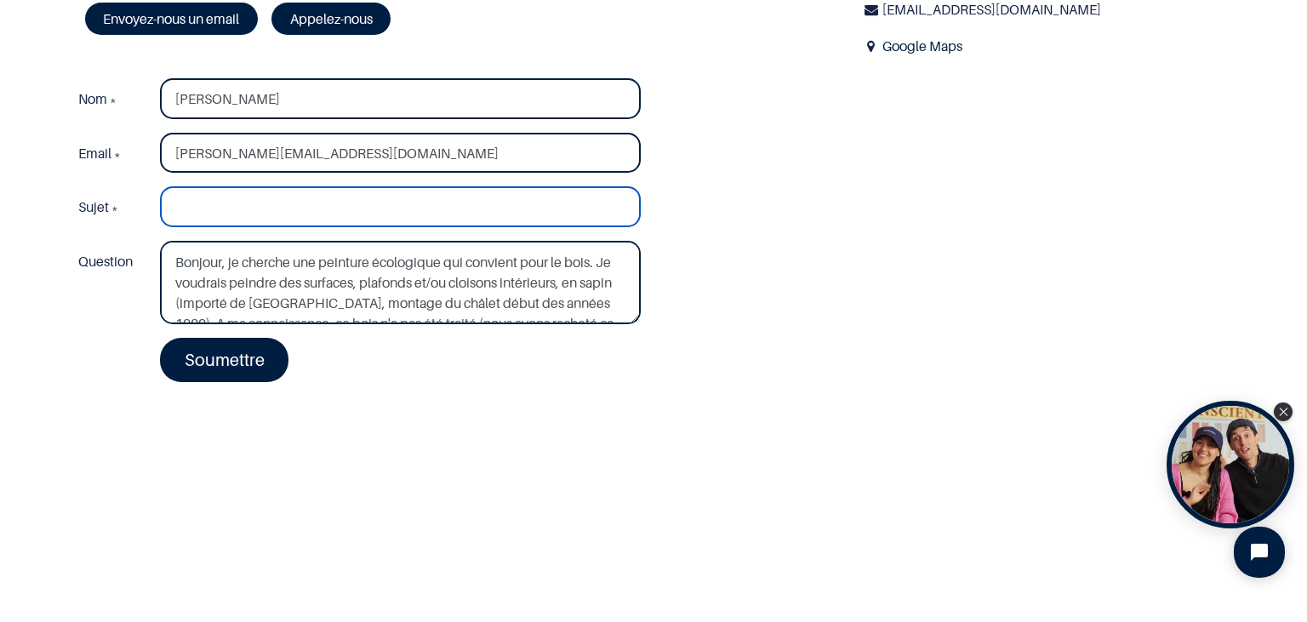
click at [242, 214] on input "Sujet *" at bounding box center [400, 206] width 481 height 41
type input "Q"
type input "3 questions à propos de votre peinture"
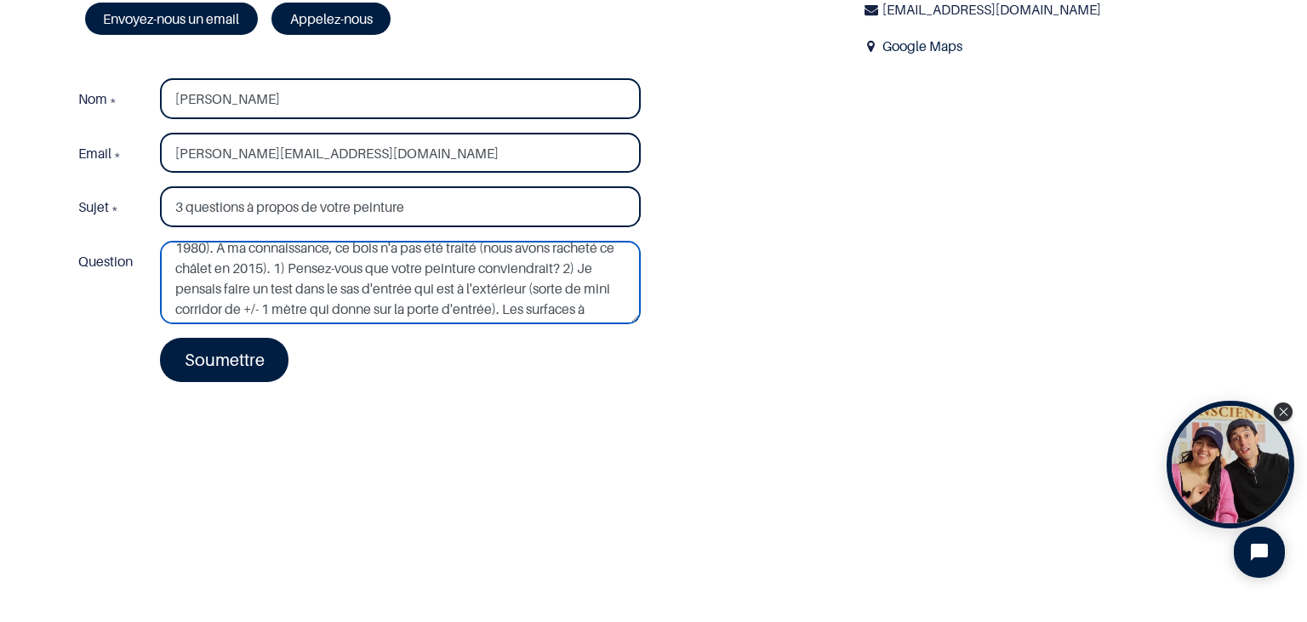
scroll to position [163, 0]
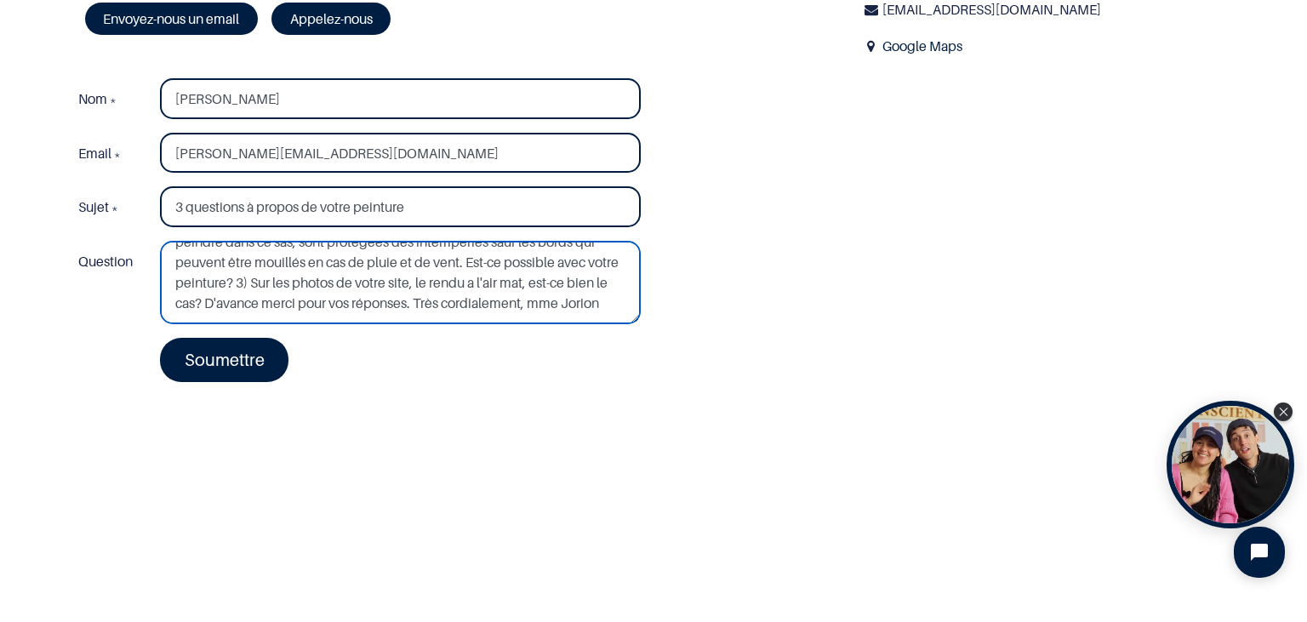
click at [527, 302] on textarea "Bonjour, je cherche une peinture écologique qui convient pour le bois. Je voudr…" at bounding box center [400, 282] width 481 height 83
click at [584, 306] on textarea "Bonjour, je cherche une peinture écologique qui convient pour le bois. Je voudr…" at bounding box center [400, 282] width 481 height 83
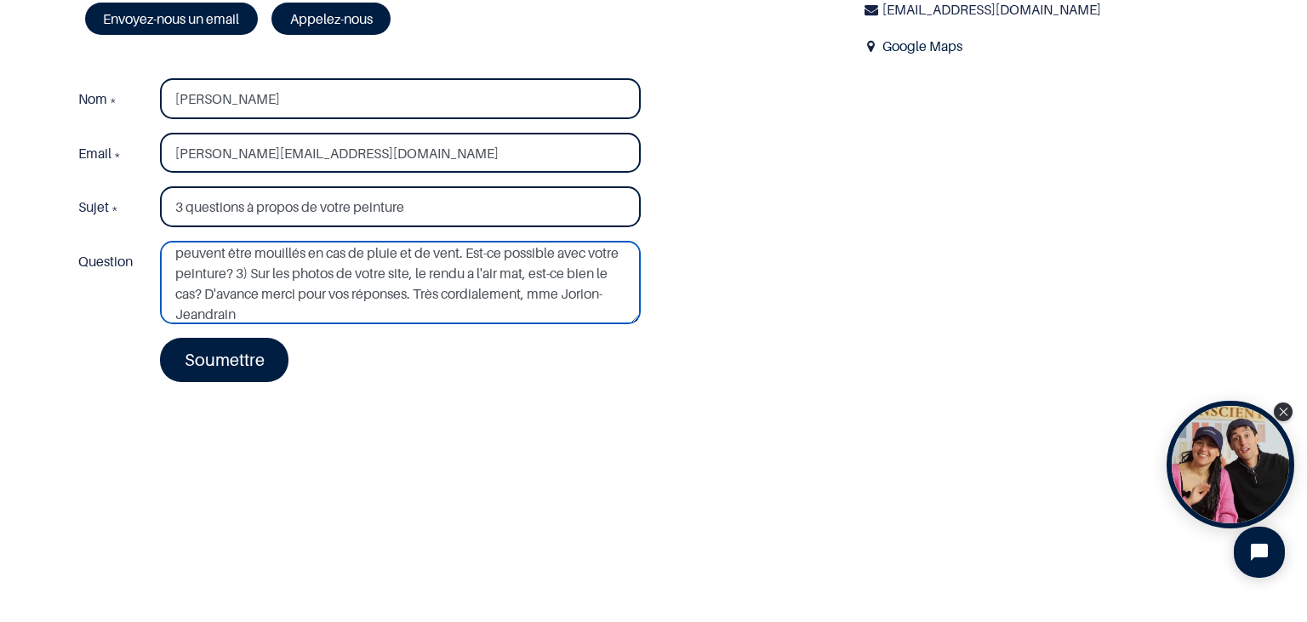
type textarea "Bonjour, je cherche une peinture écologique qui convient pour le bois. Je voudr…"
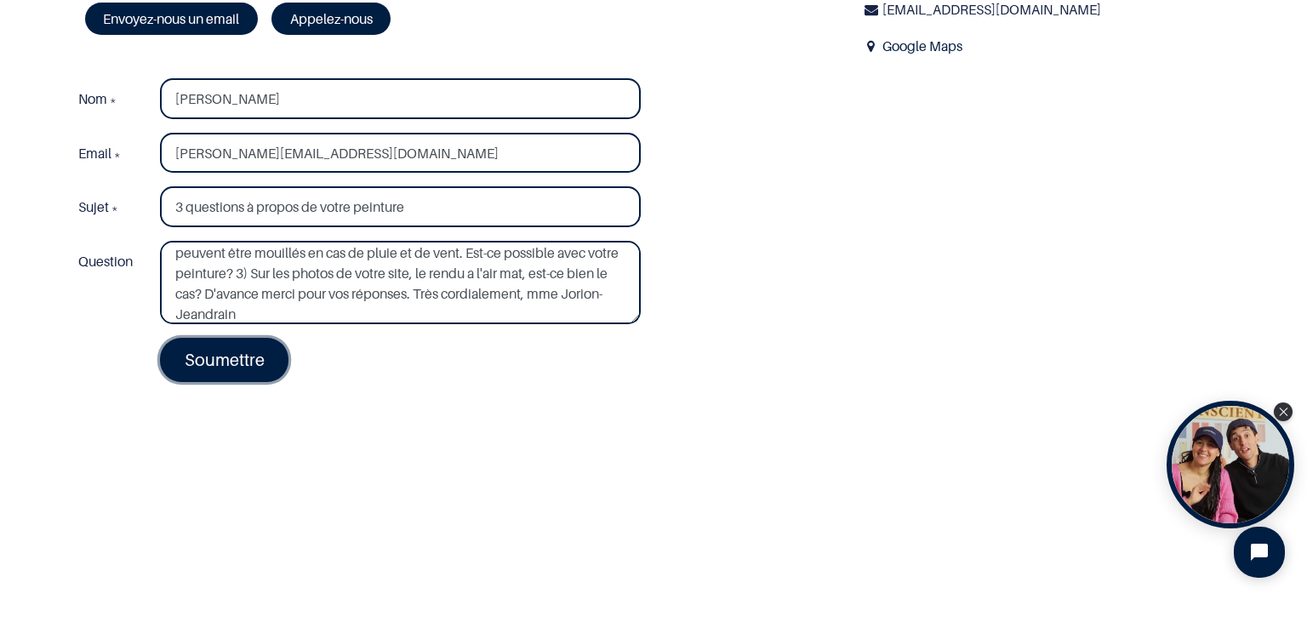
click at [210, 357] on link "Soumettre" at bounding box center [224, 360] width 129 height 44
